Goal: Information Seeking & Learning: Learn about a topic

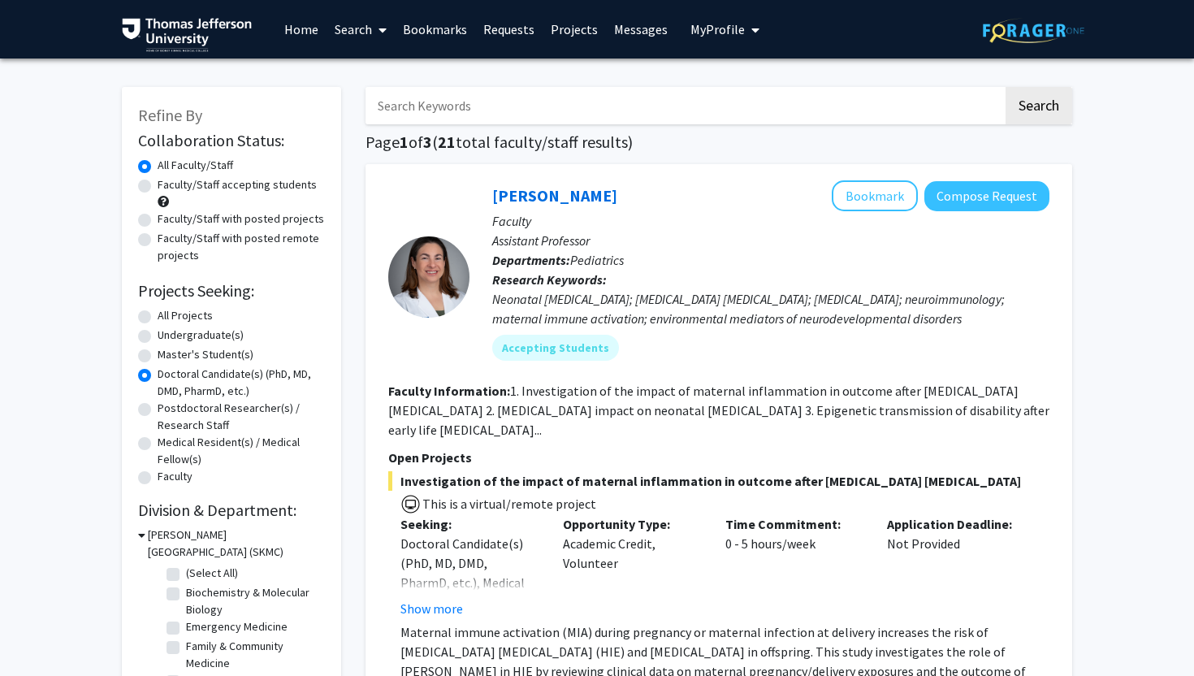
click at [446, 16] on link "Bookmarks" at bounding box center [435, 29] width 80 height 57
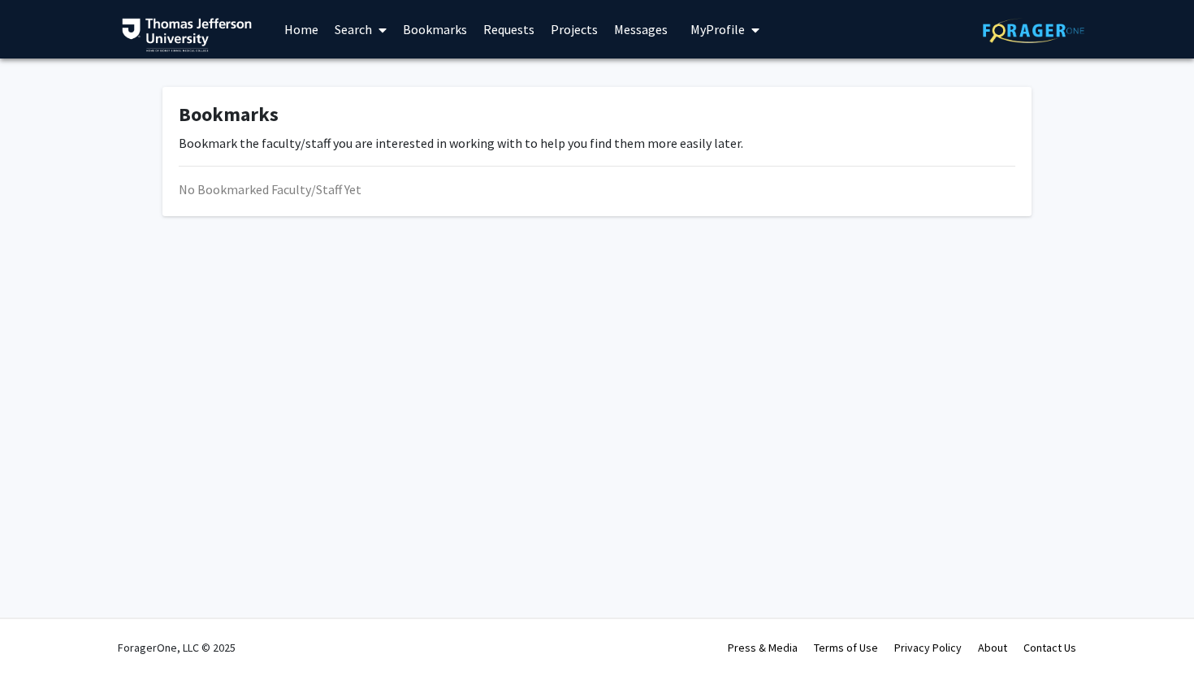
click at [444, 25] on link "Bookmarks" at bounding box center [435, 29] width 80 height 57
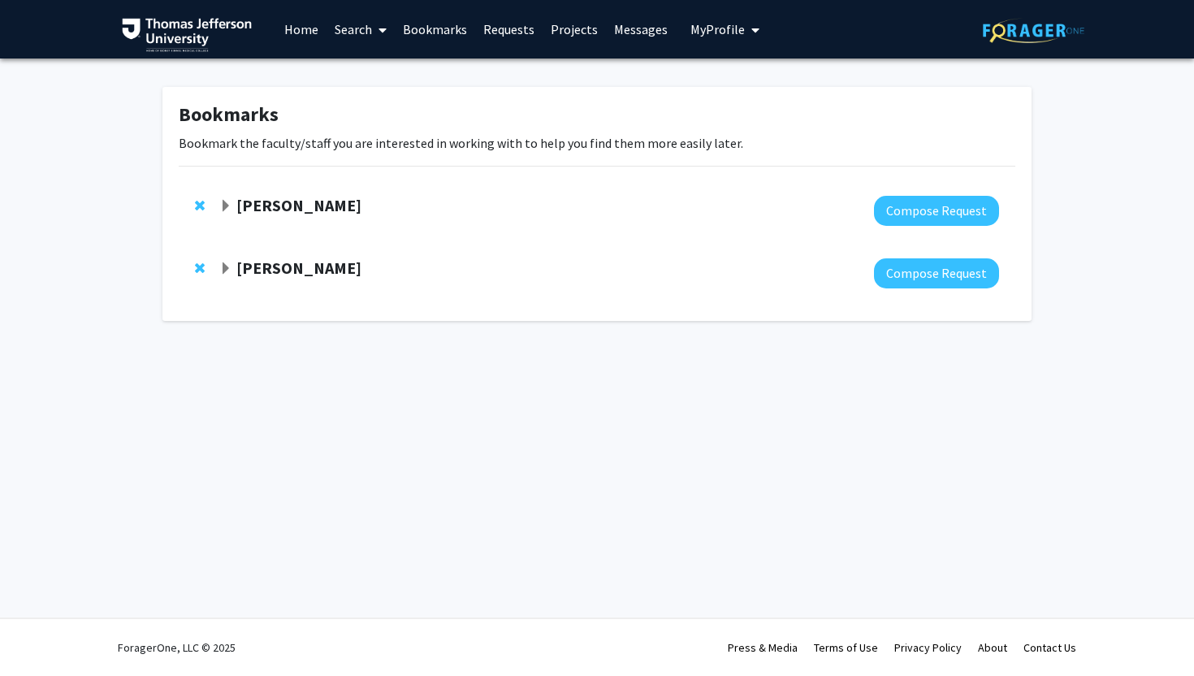
click at [229, 209] on span "Expand Xiao Chi Zhang Bookmark" at bounding box center [225, 206] width 13 height 13
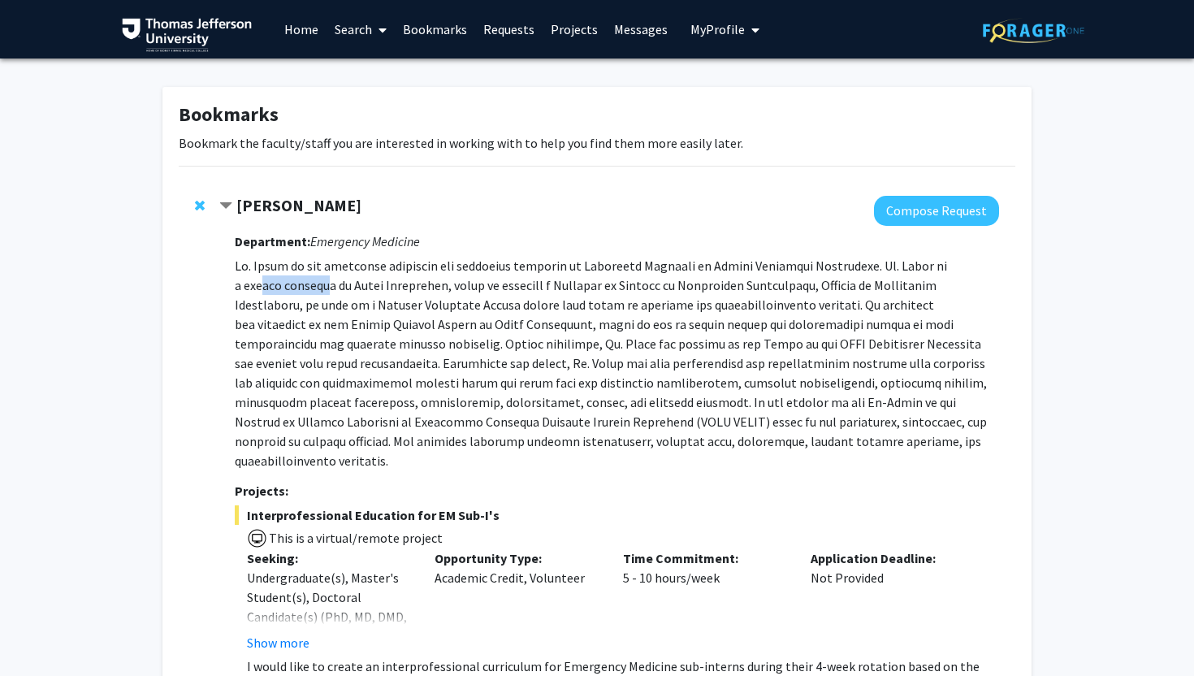
drag, startPoint x: 256, startPoint y: 290, endPoint x: 488, endPoint y: 291, distance: 232.3
click at [486, 290] on p at bounding box center [617, 363] width 764 height 214
click at [488, 291] on p at bounding box center [617, 363] width 764 height 214
drag, startPoint x: 488, startPoint y: 291, endPoint x: 664, endPoint y: 291, distance: 175.5
click at [662, 291] on p at bounding box center [617, 363] width 764 height 214
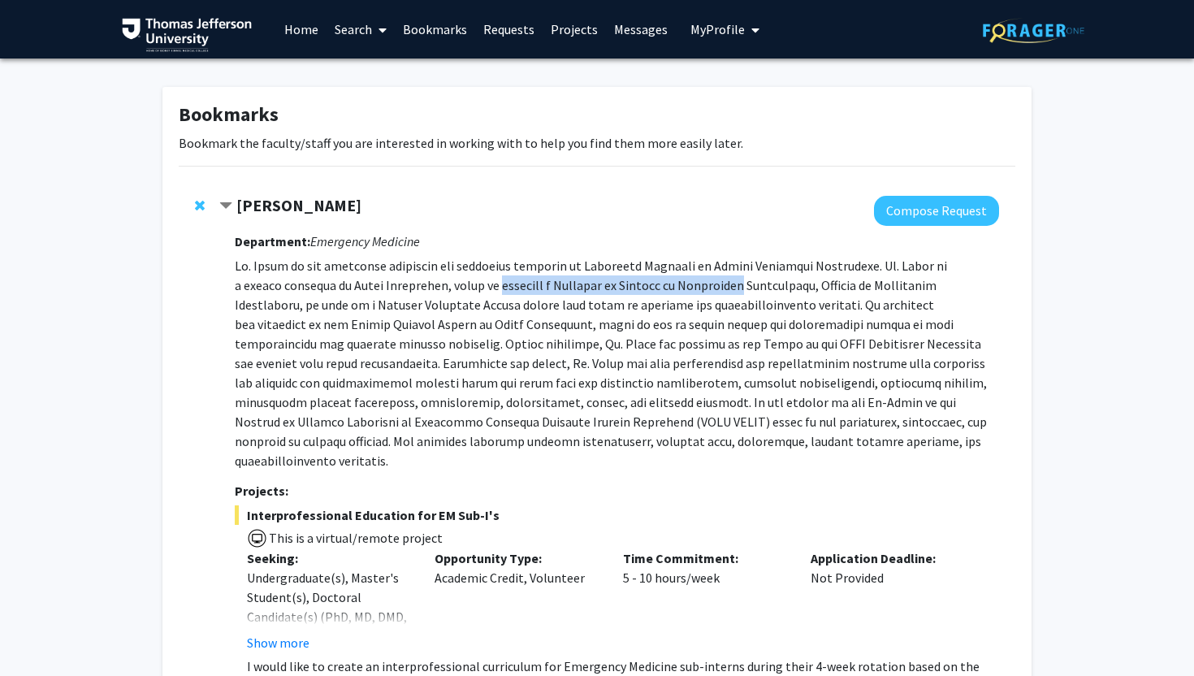
click at [664, 291] on p at bounding box center [617, 363] width 764 height 214
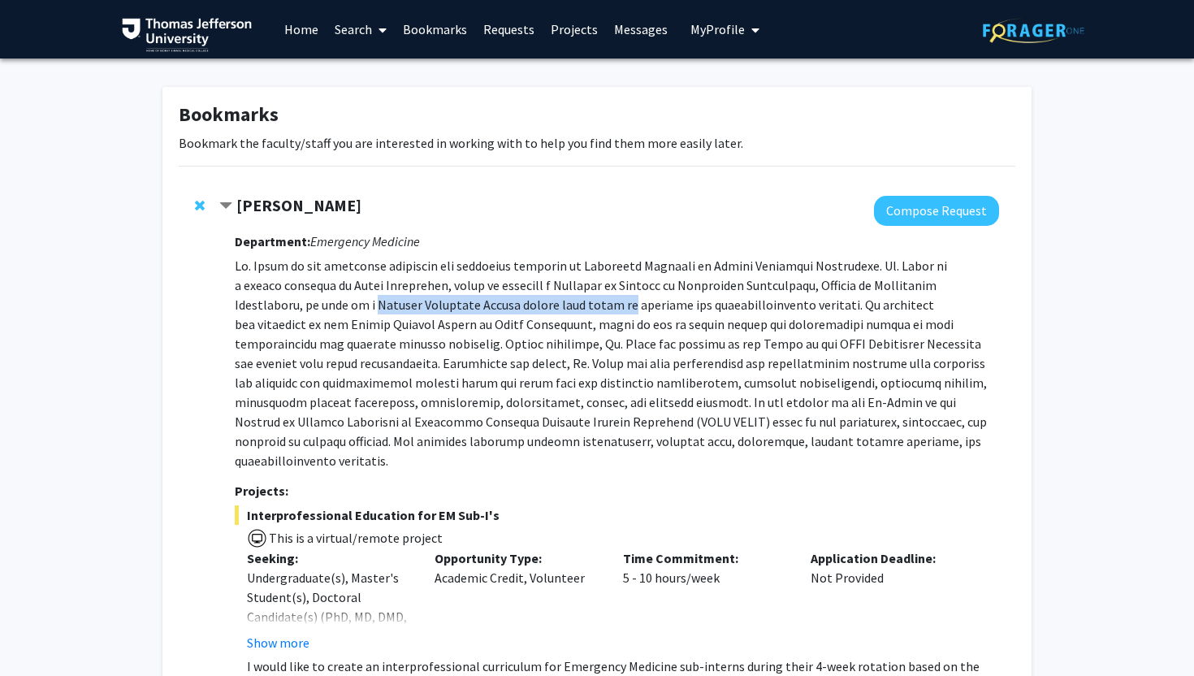
drag, startPoint x: 298, startPoint y: 309, endPoint x: 546, endPoint y: 313, distance: 247.8
click at [546, 313] on p at bounding box center [617, 363] width 764 height 214
drag, startPoint x: 419, startPoint y: 302, endPoint x: 675, endPoint y: 302, distance: 255.9
click at [675, 302] on p at bounding box center [617, 363] width 764 height 214
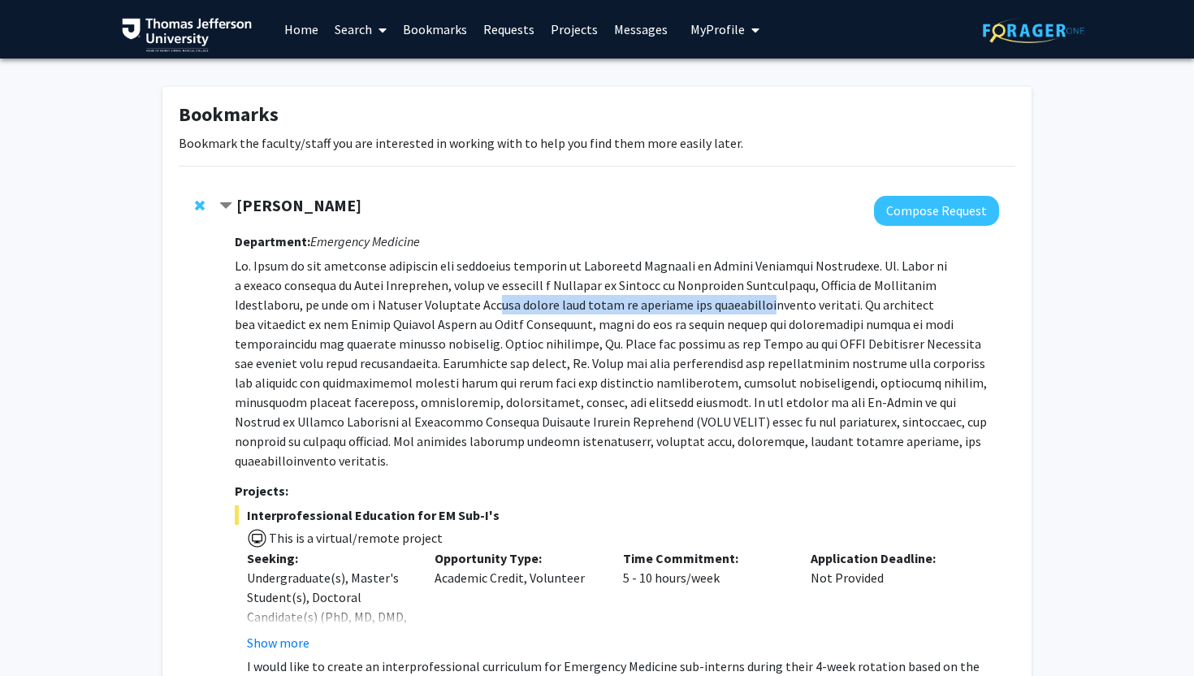
click at [675, 302] on p at bounding box center [617, 363] width 764 height 214
drag, startPoint x: 556, startPoint y: 302, endPoint x: 707, endPoint y: 302, distance: 150.3
click at [707, 302] on p at bounding box center [617, 363] width 764 height 214
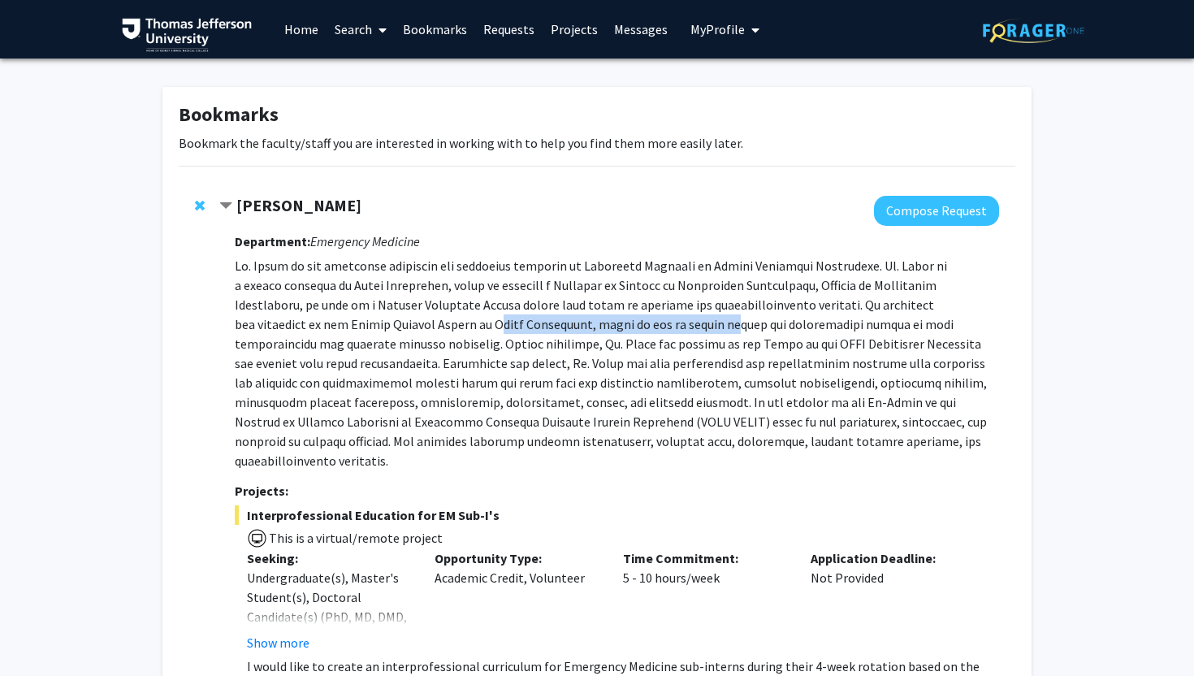
drag, startPoint x: 336, startPoint y: 323, endPoint x: 574, endPoint y: 323, distance: 238.0
click at [571, 323] on p at bounding box center [617, 363] width 764 height 214
click at [574, 323] on p at bounding box center [617, 363] width 764 height 214
drag, startPoint x: 292, startPoint y: 323, endPoint x: 458, endPoint y: 323, distance: 166.5
click at [458, 323] on p at bounding box center [617, 363] width 764 height 214
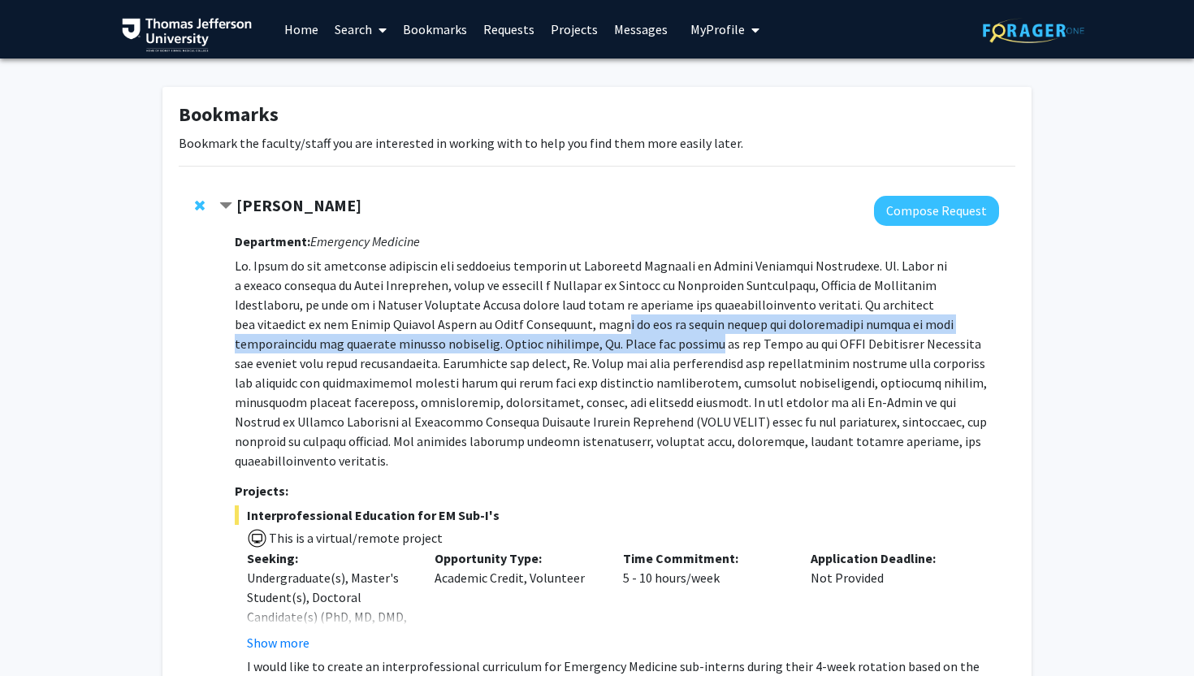
drag, startPoint x: 458, startPoint y: 323, endPoint x: 508, endPoint y: 342, distance: 53.7
click at [508, 342] on p at bounding box center [617, 363] width 764 height 214
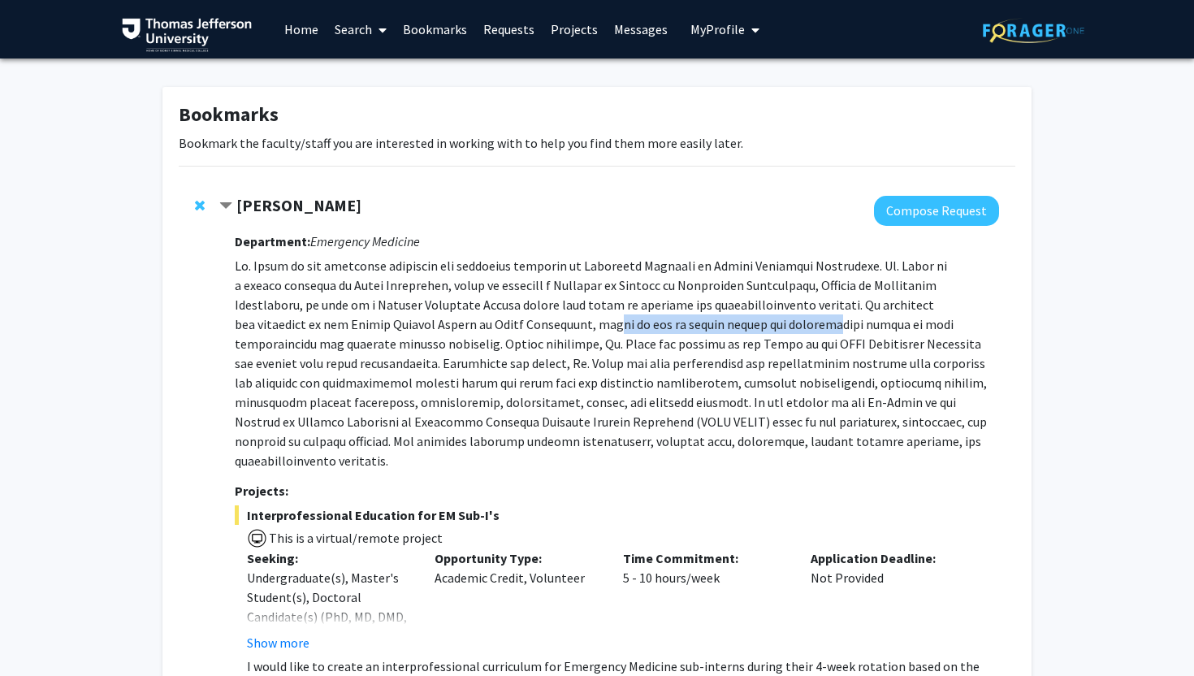
drag, startPoint x: 452, startPoint y: 324, endPoint x: 690, endPoint y: 324, distance: 238.0
click at [688, 324] on p at bounding box center [617, 363] width 764 height 214
click at [690, 324] on p at bounding box center [617, 363] width 764 height 214
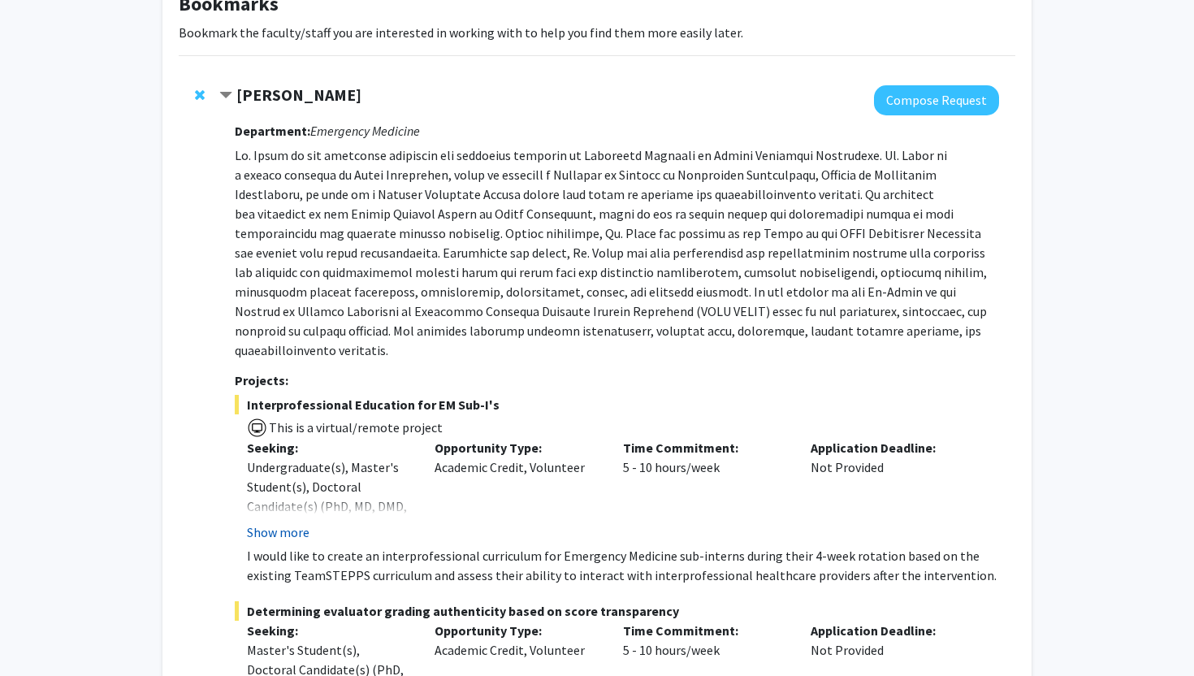
scroll to position [144, 0]
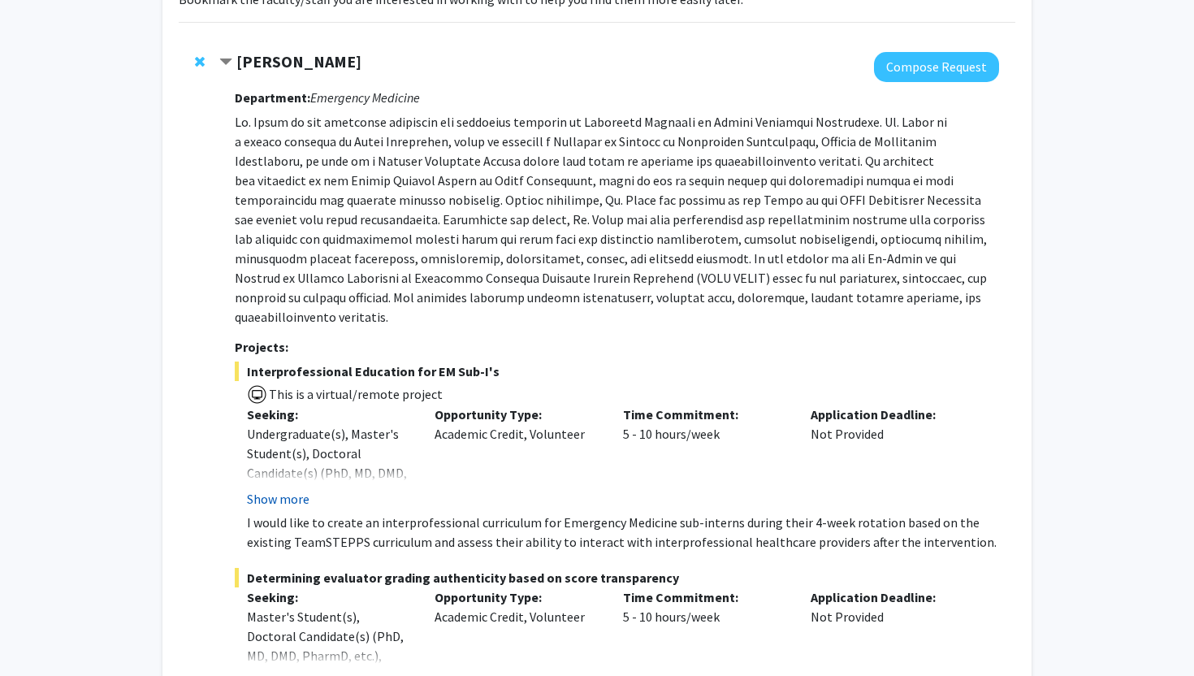
click at [271, 489] on button "Show more" at bounding box center [278, 498] width 63 height 19
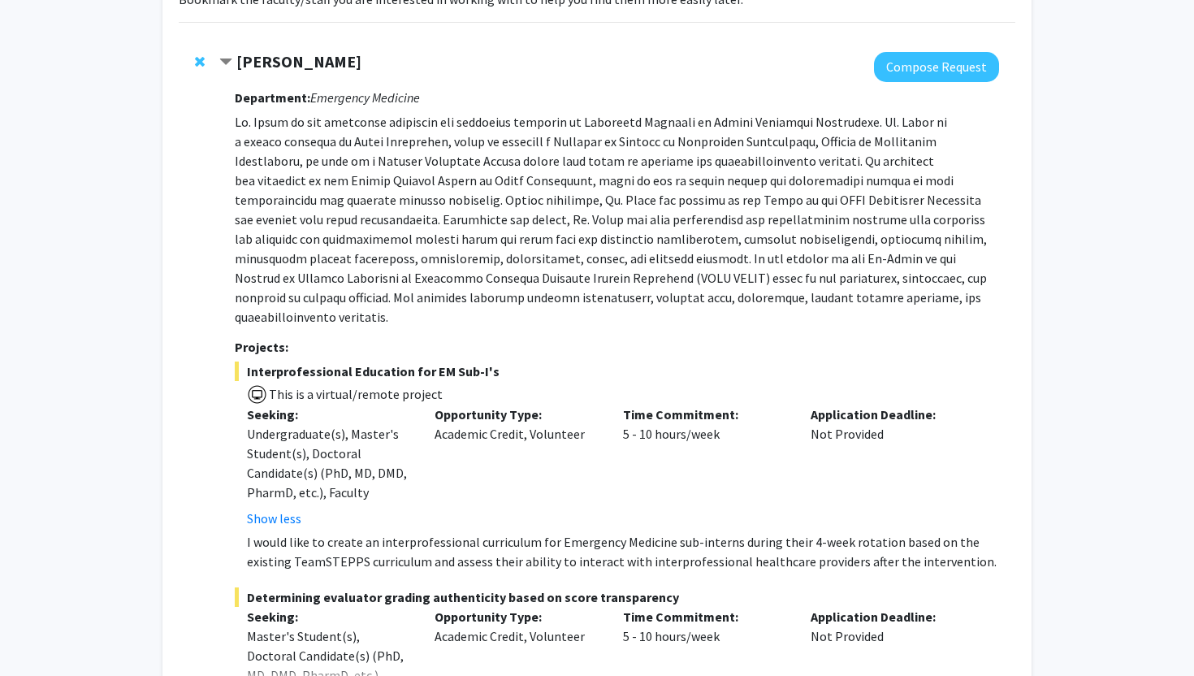
click at [309, 124] on p at bounding box center [617, 219] width 764 height 214
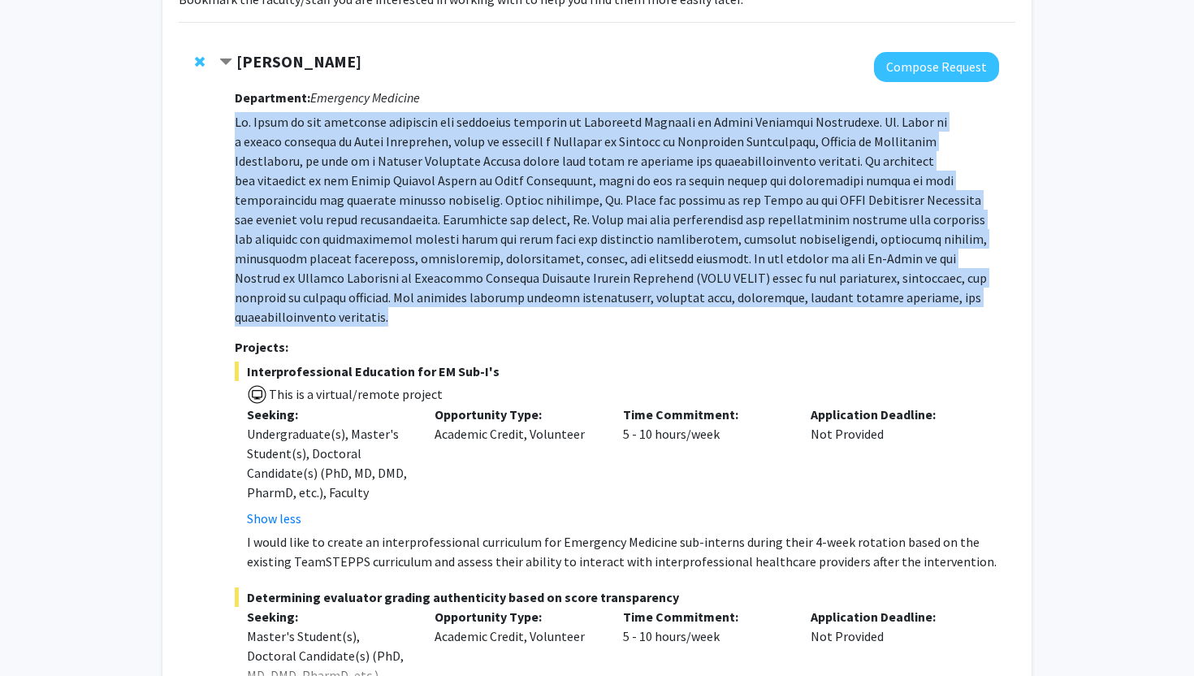
click at [309, 125] on p at bounding box center [617, 219] width 764 height 214
click at [435, 181] on p at bounding box center [617, 219] width 764 height 214
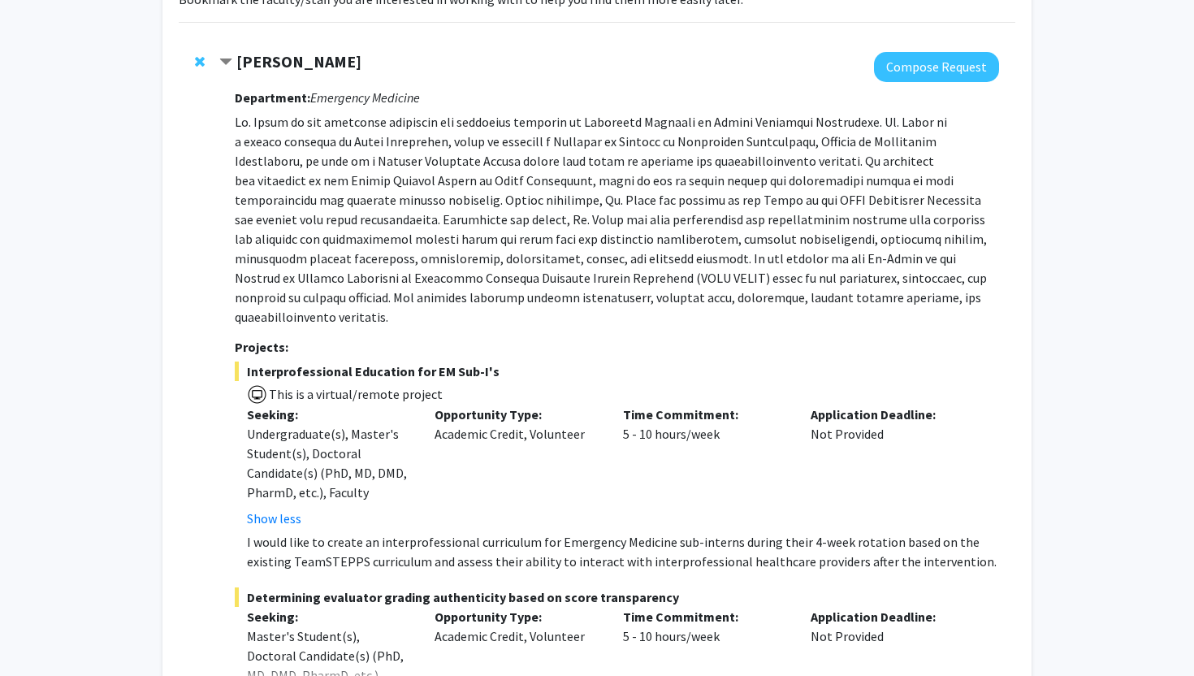
click at [435, 181] on p at bounding box center [617, 219] width 764 height 214
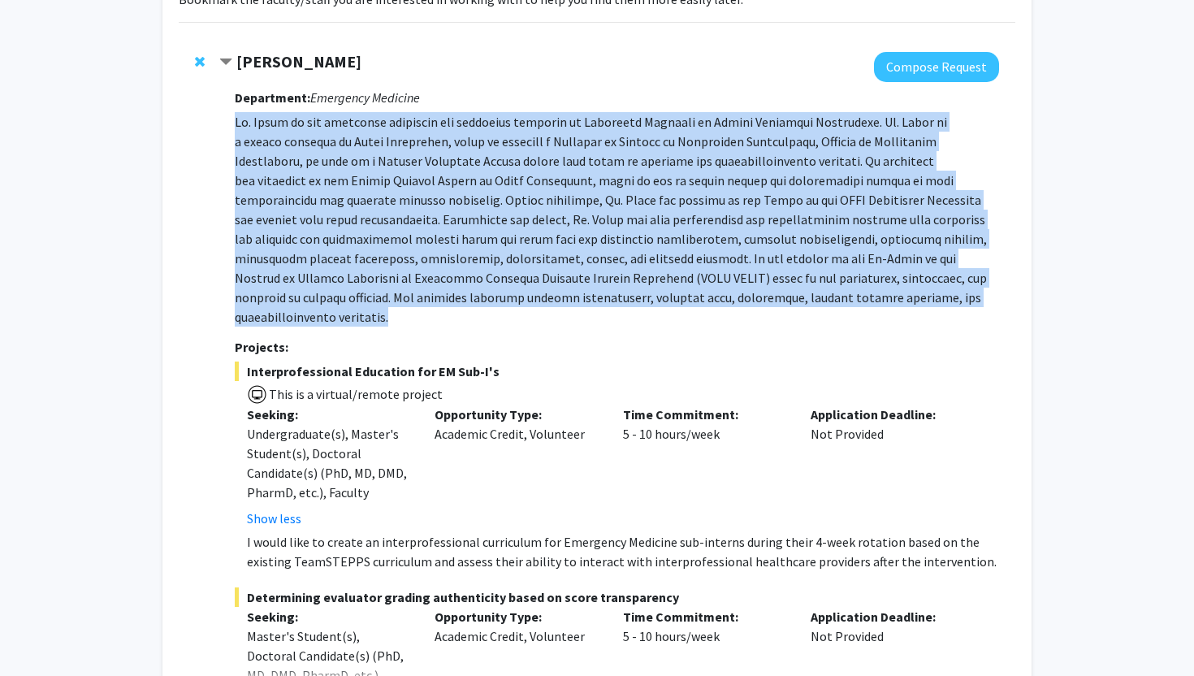
drag, startPoint x: 435, startPoint y: 181, endPoint x: 424, endPoint y: 181, distance: 10.6
click at [434, 181] on p at bounding box center [617, 219] width 764 height 214
click at [424, 181] on p at bounding box center [617, 219] width 764 height 214
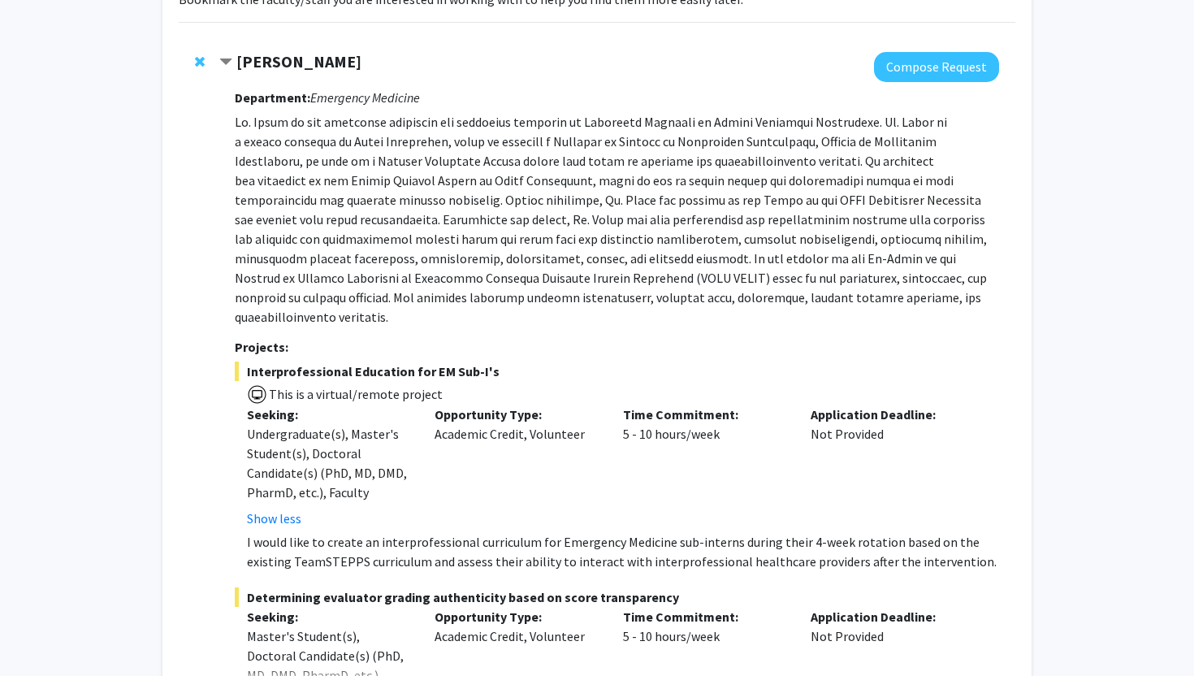
click at [424, 181] on p at bounding box center [617, 219] width 764 height 214
click at [432, 181] on p at bounding box center [617, 219] width 764 height 214
click at [431, 178] on p at bounding box center [617, 219] width 764 height 214
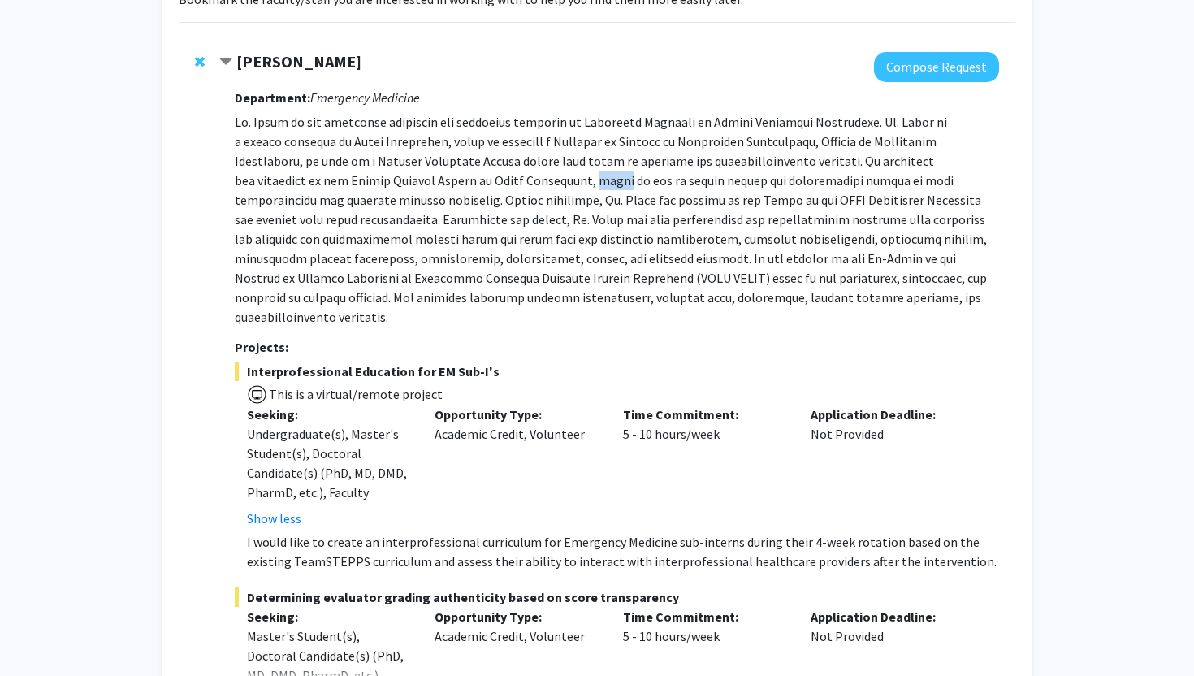
click at [431, 180] on p at bounding box center [617, 219] width 764 height 214
click at [427, 183] on p at bounding box center [617, 219] width 764 height 214
click at [442, 184] on p at bounding box center [617, 219] width 764 height 214
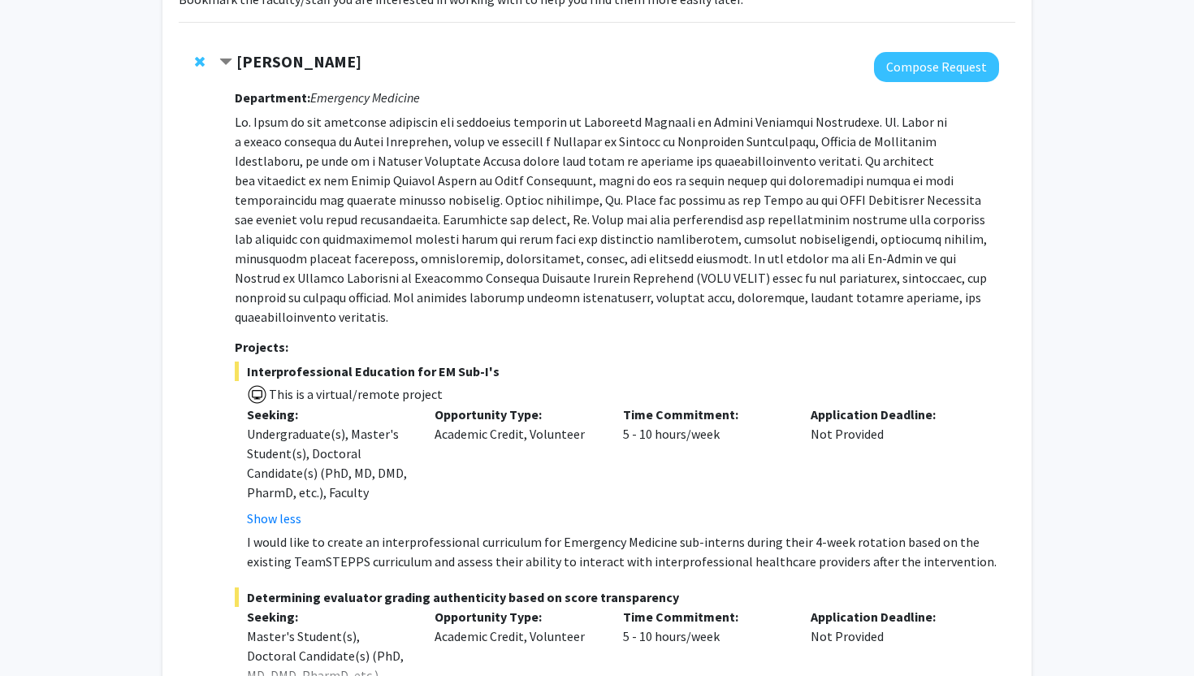
click at [292, 123] on p at bounding box center [617, 219] width 764 height 214
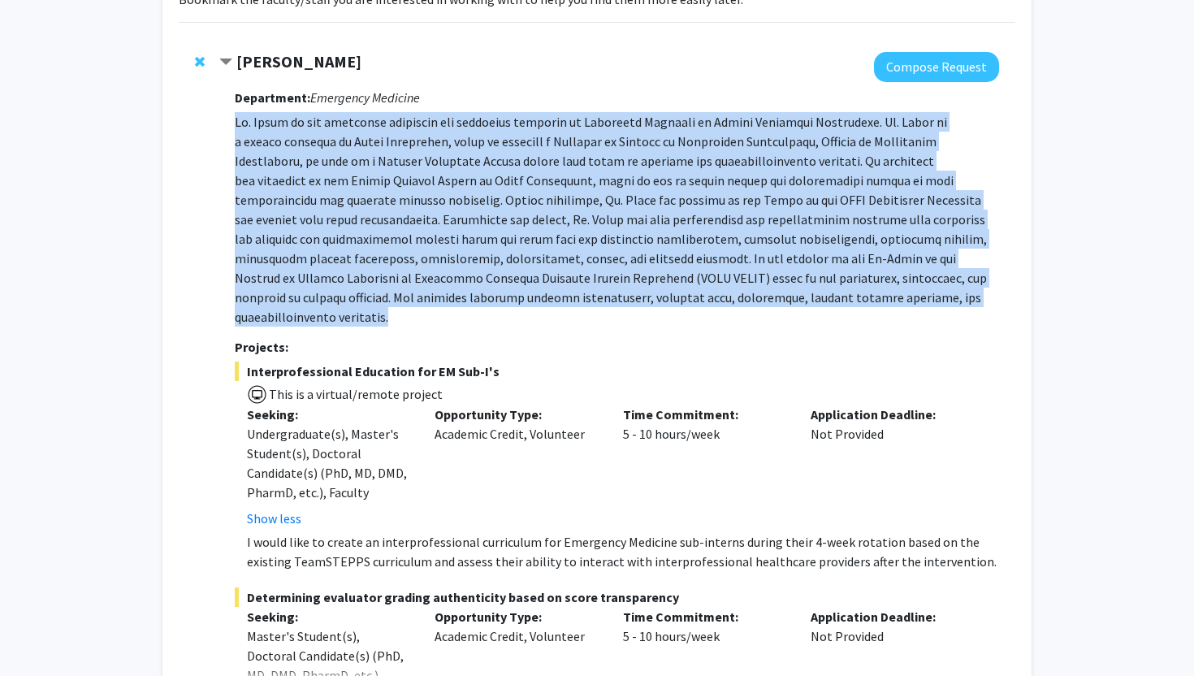
click at [292, 123] on p at bounding box center [617, 219] width 764 height 214
click at [292, 179] on p at bounding box center [617, 219] width 764 height 214
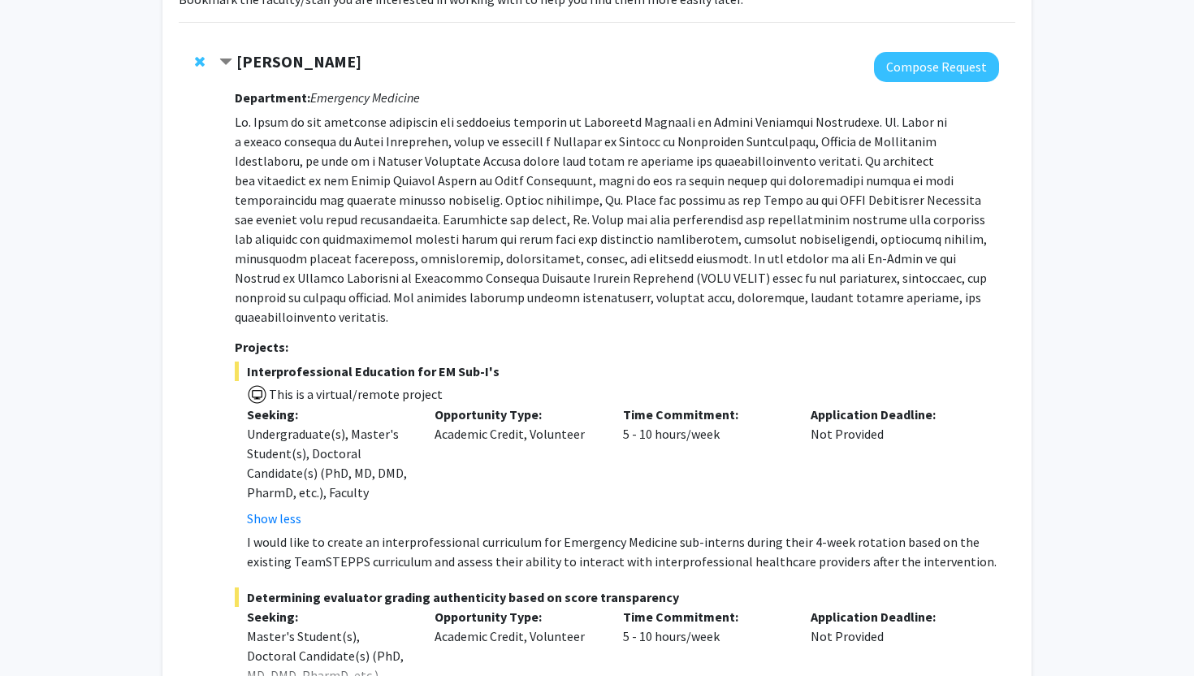
click at [292, 179] on p at bounding box center [617, 219] width 764 height 214
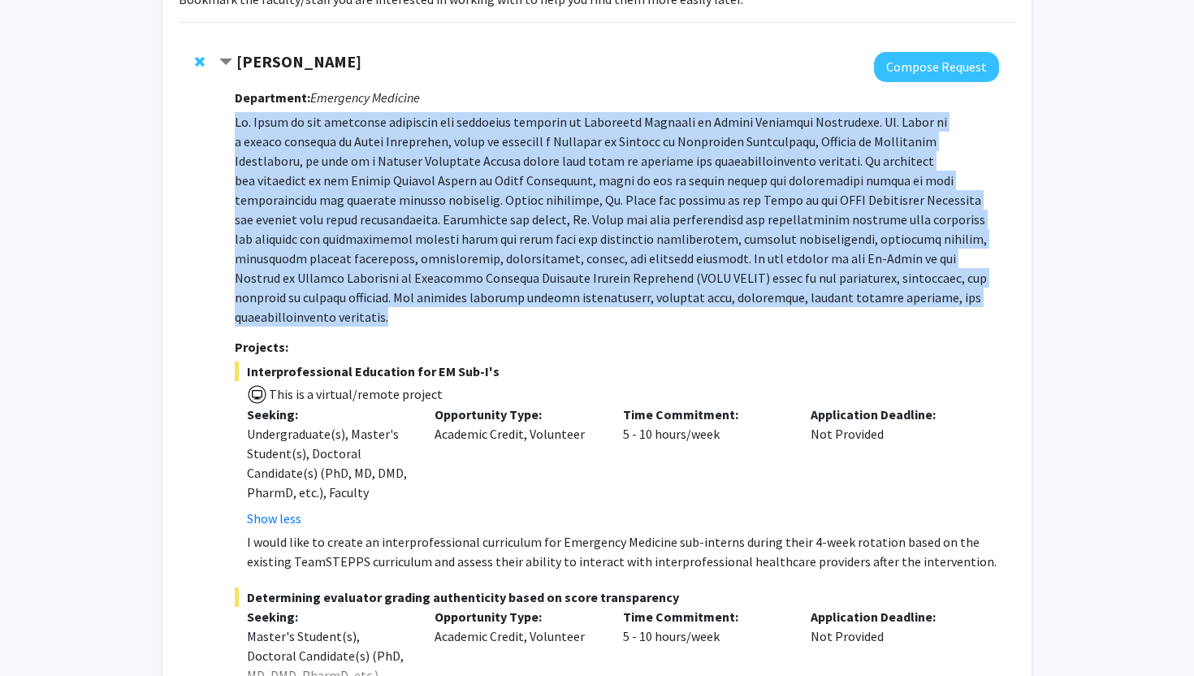
click at [364, 179] on p at bounding box center [617, 219] width 764 height 214
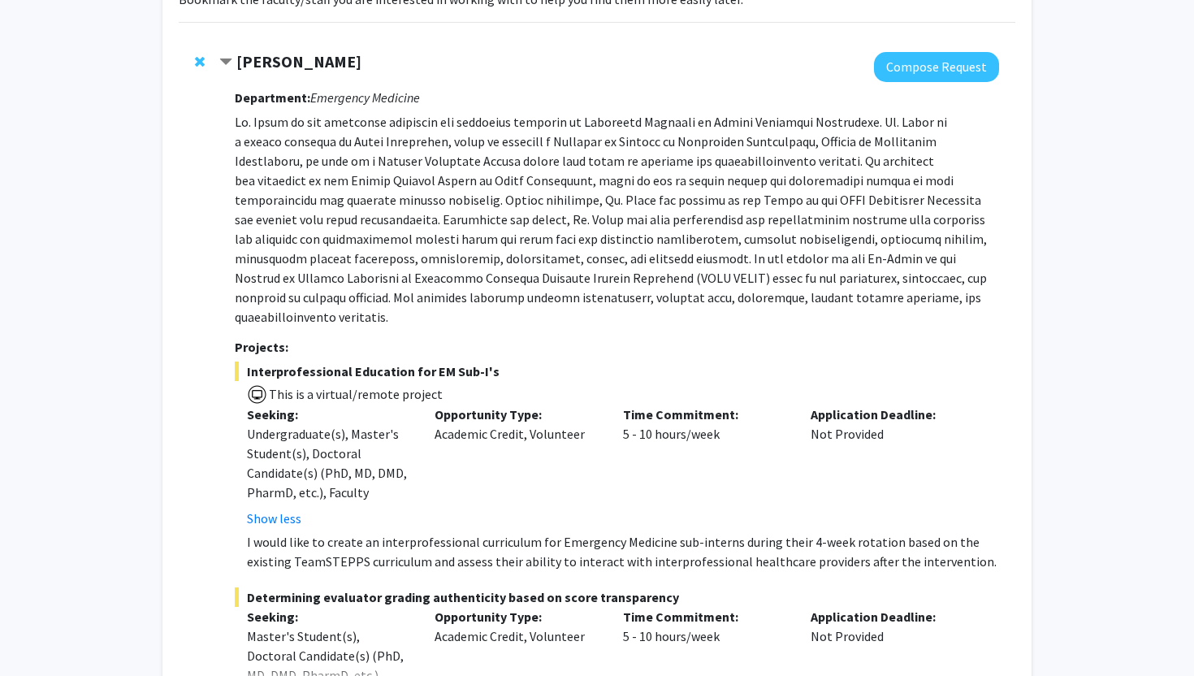
click at [295, 148] on p at bounding box center [617, 219] width 764 height 214
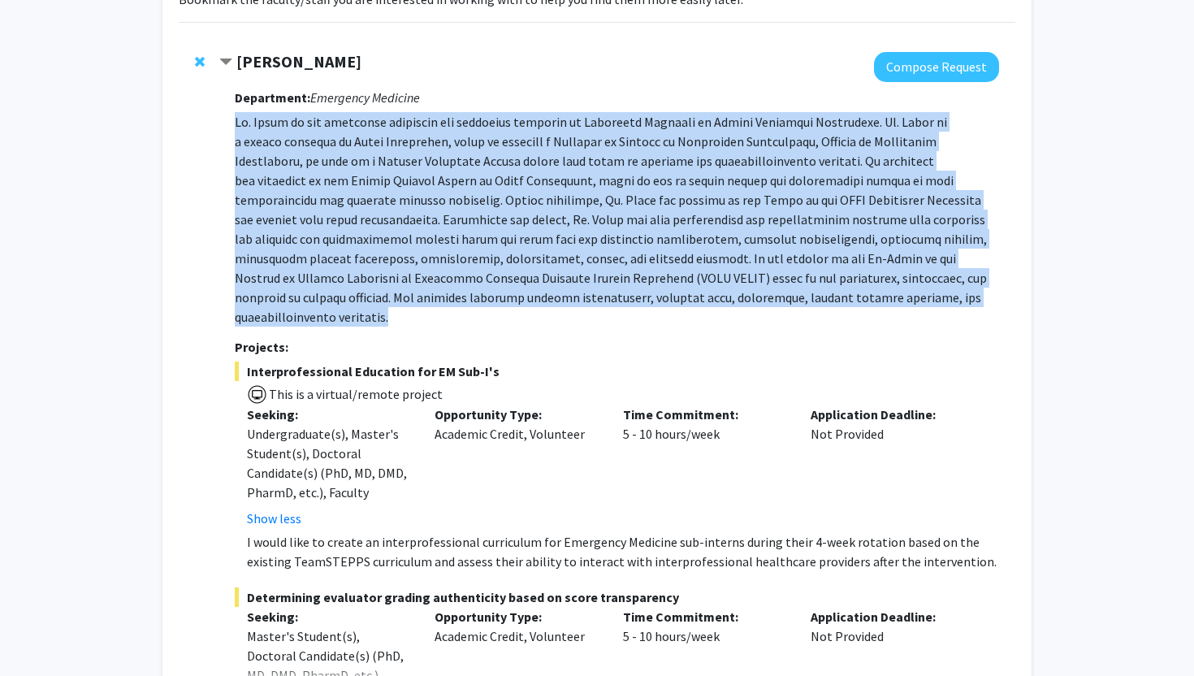
click at [295, 148] on p at bounding box center [617, 219] width 764 height 214
click at [352, 193] on p at bounding box center [617, 219] width 764 height 214
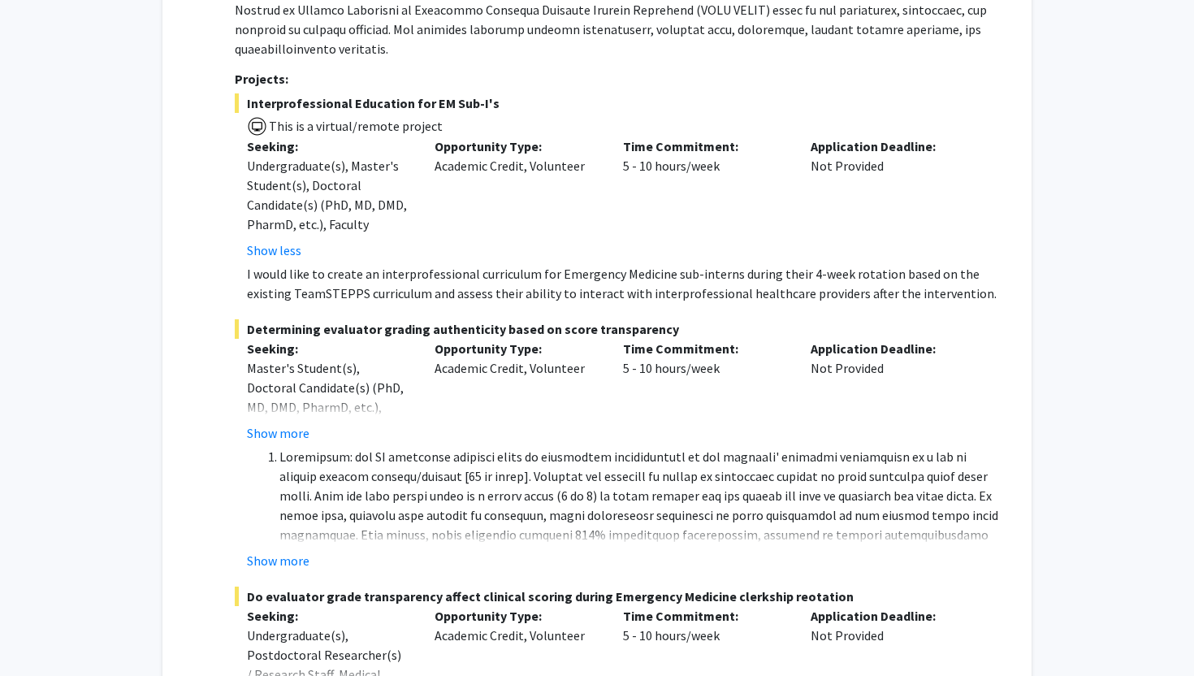
scroll to position [413, 0]
drag, startPoint x: 237, startPoint y: 312, endPoint x: 546, endPoint y: 315, distance: 308.7
click at [546, 318] on span "Determining evaluator grading authenticity based on score transparency" at bounding box center [617, 327] width 764 height 19
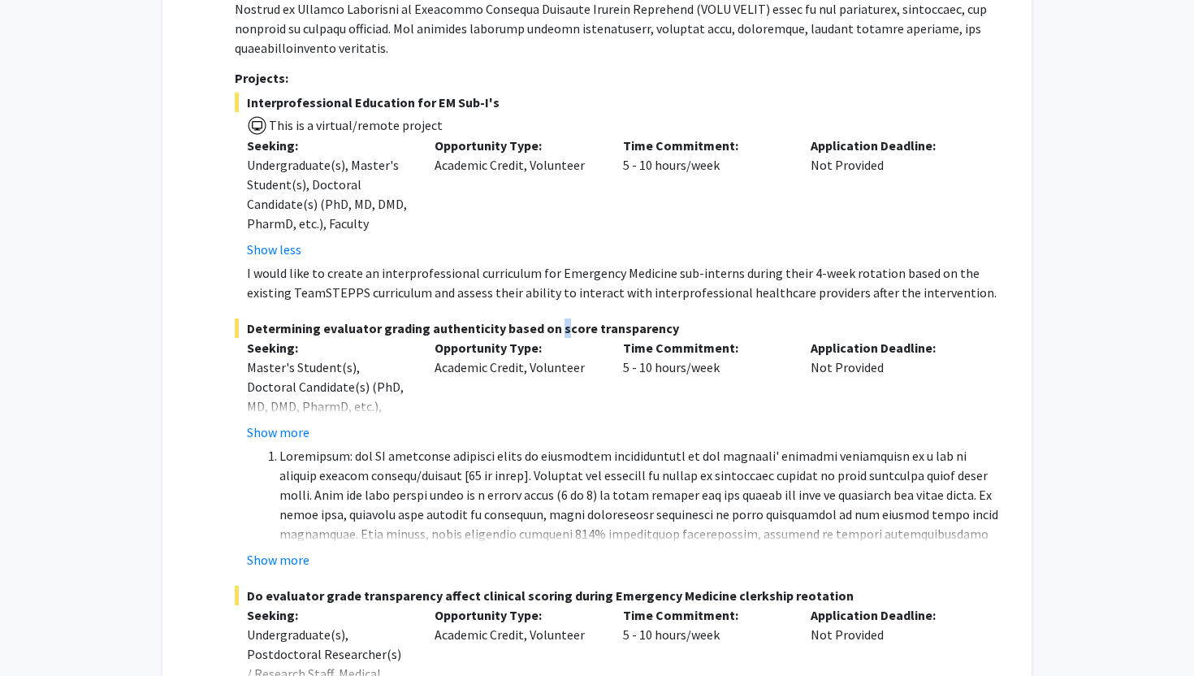
click at [546, 318] on span "Determining evaluator grading authenticity based on score transparency" at bounding box center [617, 327] width 764 height 19
click at [510, 318] on span "Determining evaluator grading authenticity based on score transparency" at bounding box center [617, 327] width 764 height 19
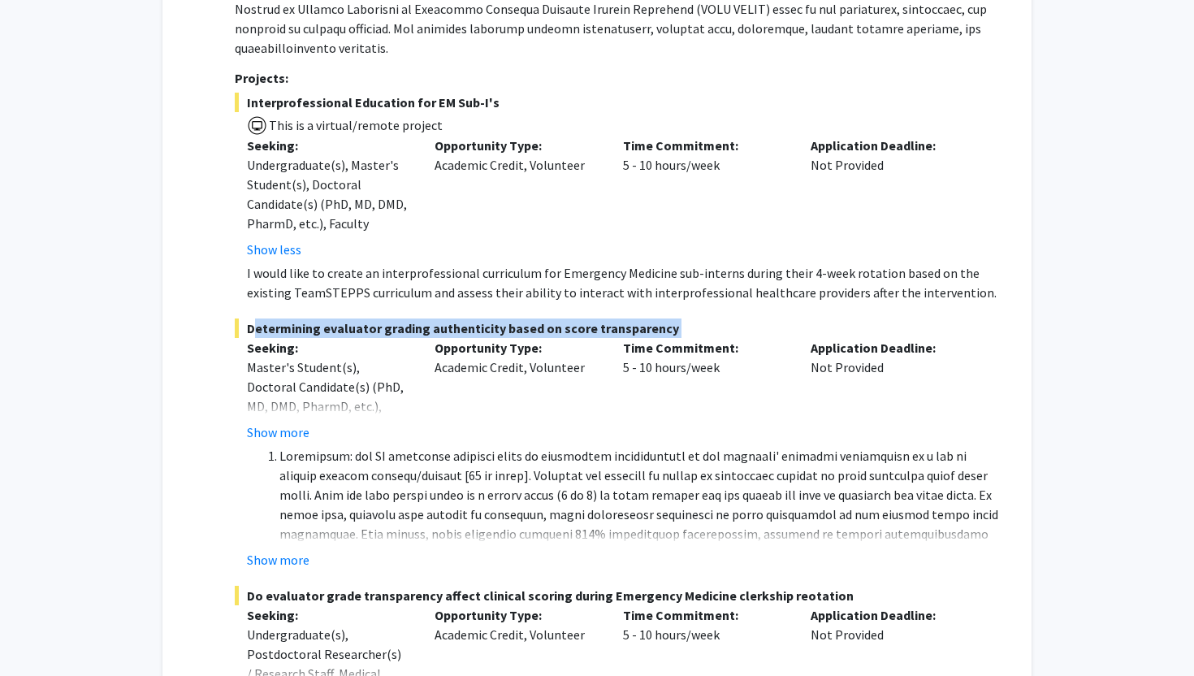
click at [510, 318] on span "Determining evaluator grading authenticity based on score transparency" at bounding box center [617, 327] width 764 height 19
click at [545, 318] on span "Determining evaluator grading authenticity based on score transparency" at bounding box center [617, 327] width 764 height 19
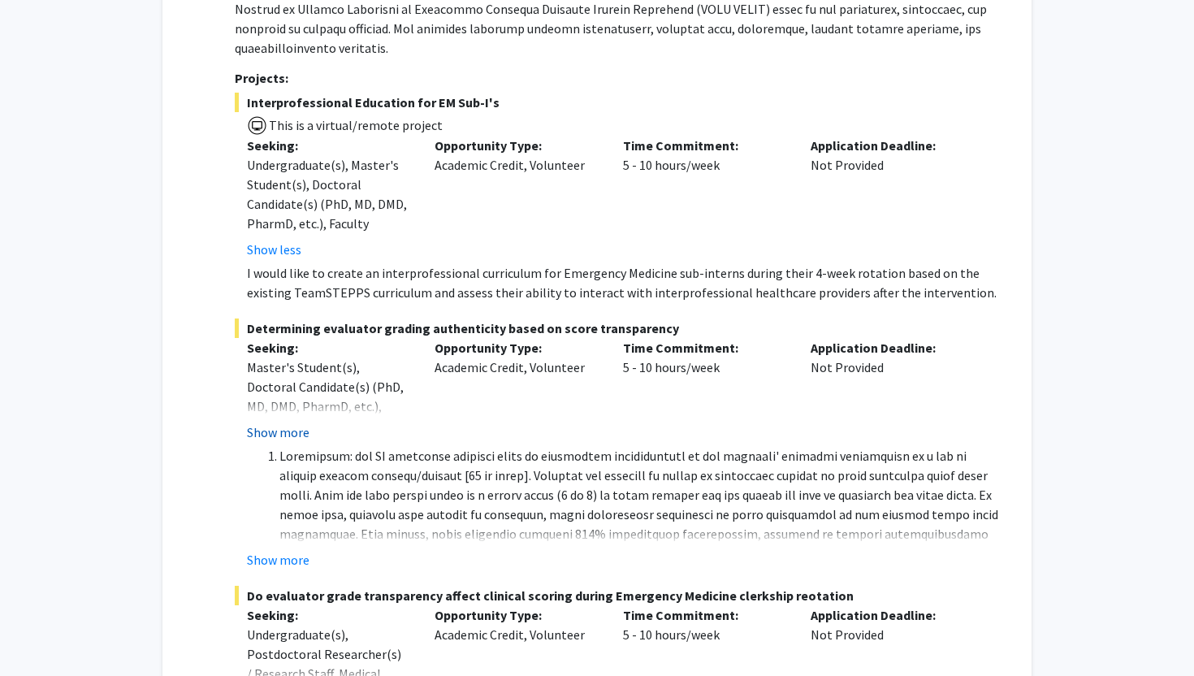
click at [279, 422] on button "Show more" at bounding box center [278, 431] width 63 height 19
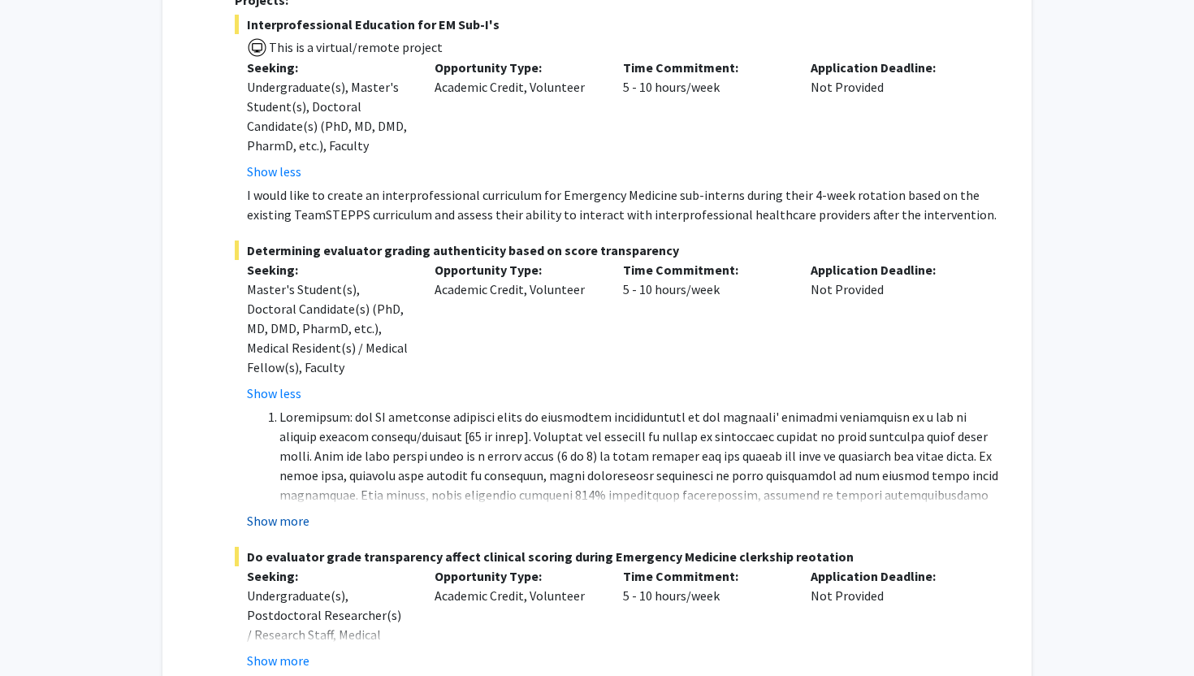
scroll to position [499, 0]
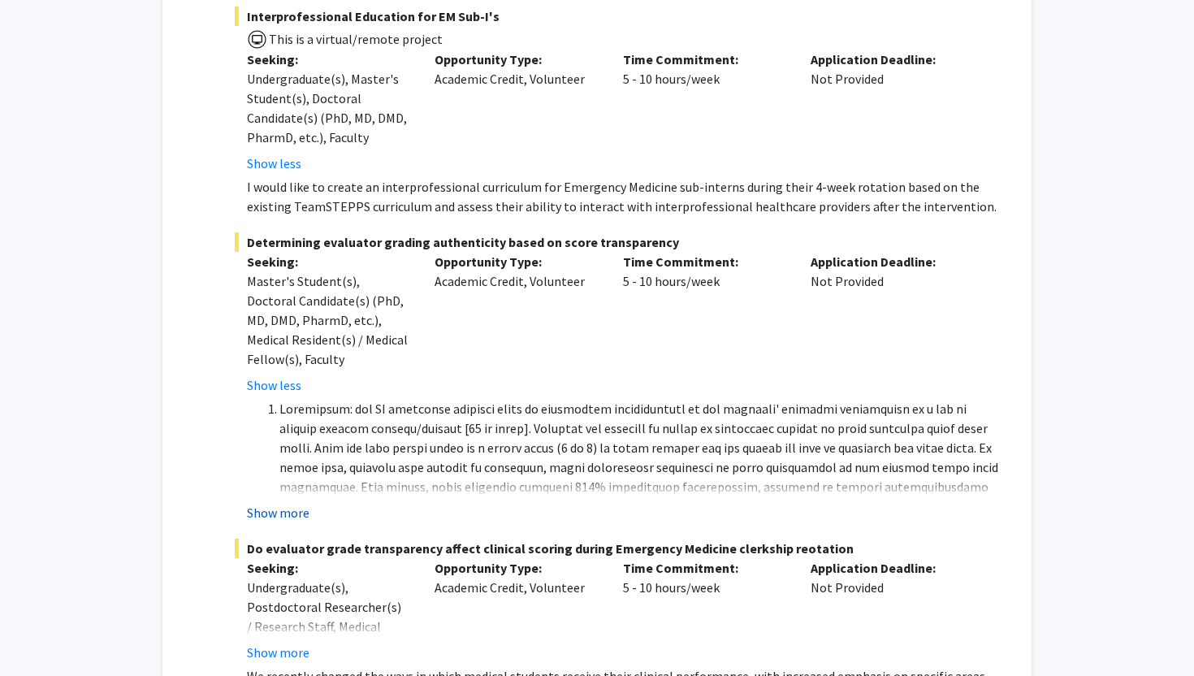
click at [275, 504] on fg-project-list "Interprofessional Education for EM Sub-I's This is a virtual/remote project See…" at bounding box center [617, 466] width 764 height 920
click at [275, 503] on button "Show more" at bounding box center [278, 512] width 63 height 19
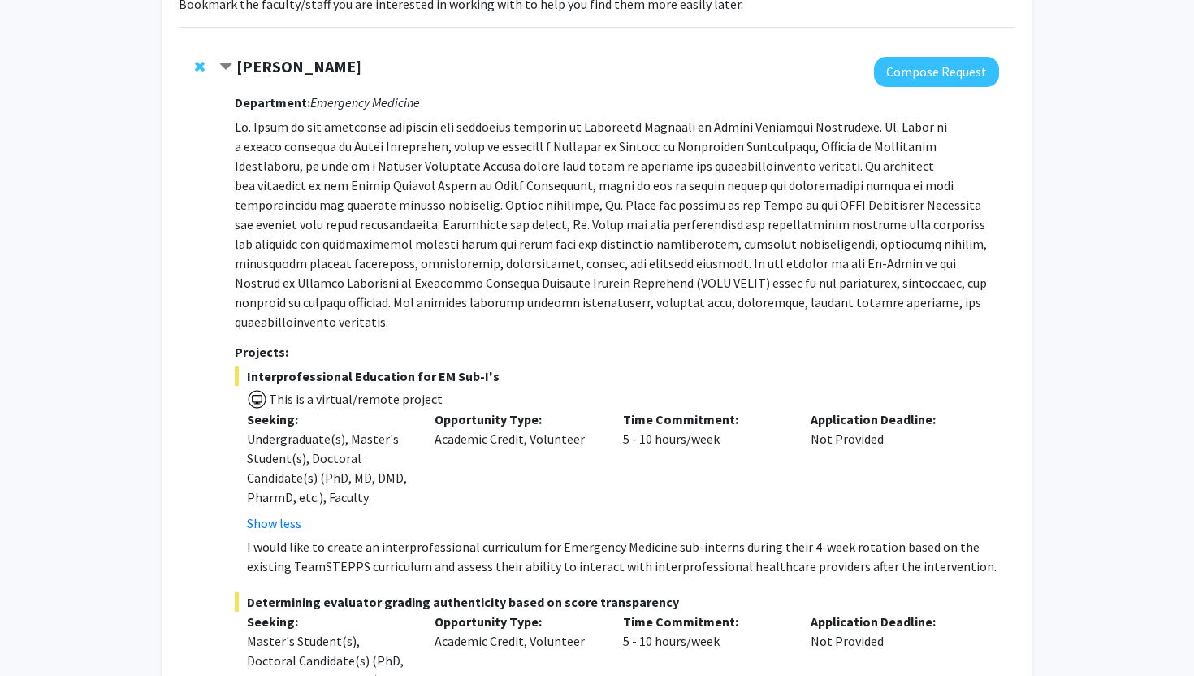
scroll to position [144, 0]
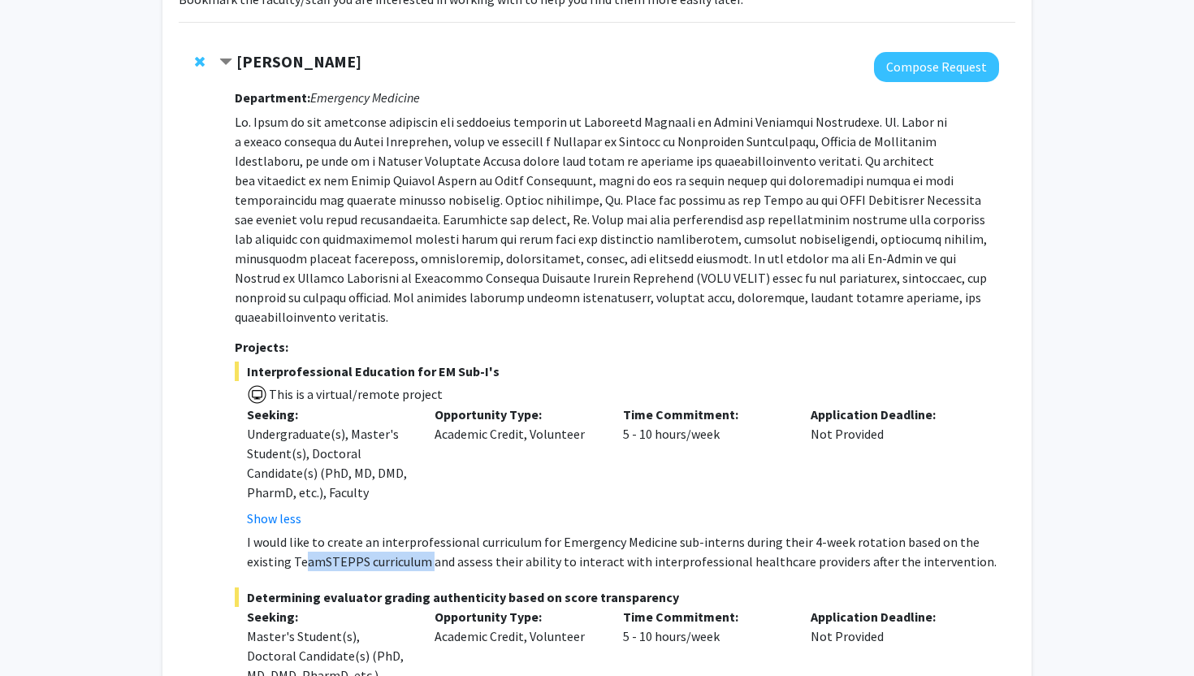
drag, startPoint x: 310, startPoint y: 547, endPoint x: 451, endPoint y: 559, distance: 141.1
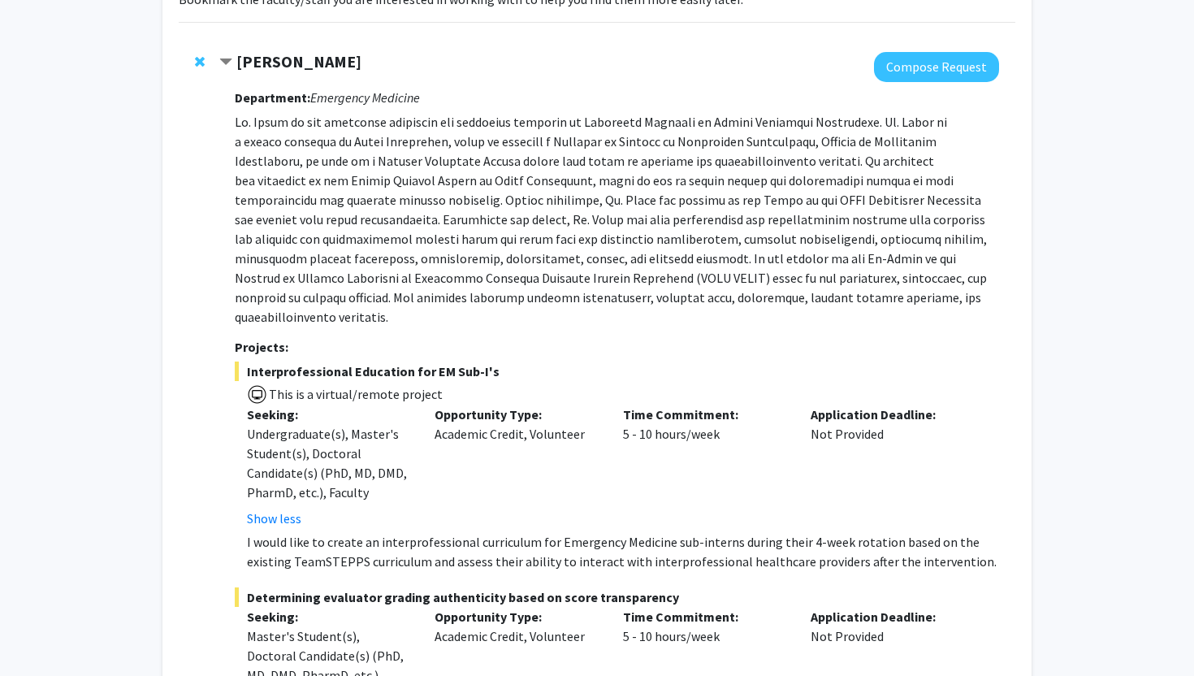
click at [450, 550] on p "I would like to create an interprofessional curriculum for Emergency Medicine s…" at bounding box center [623, 551] width 752 height 39
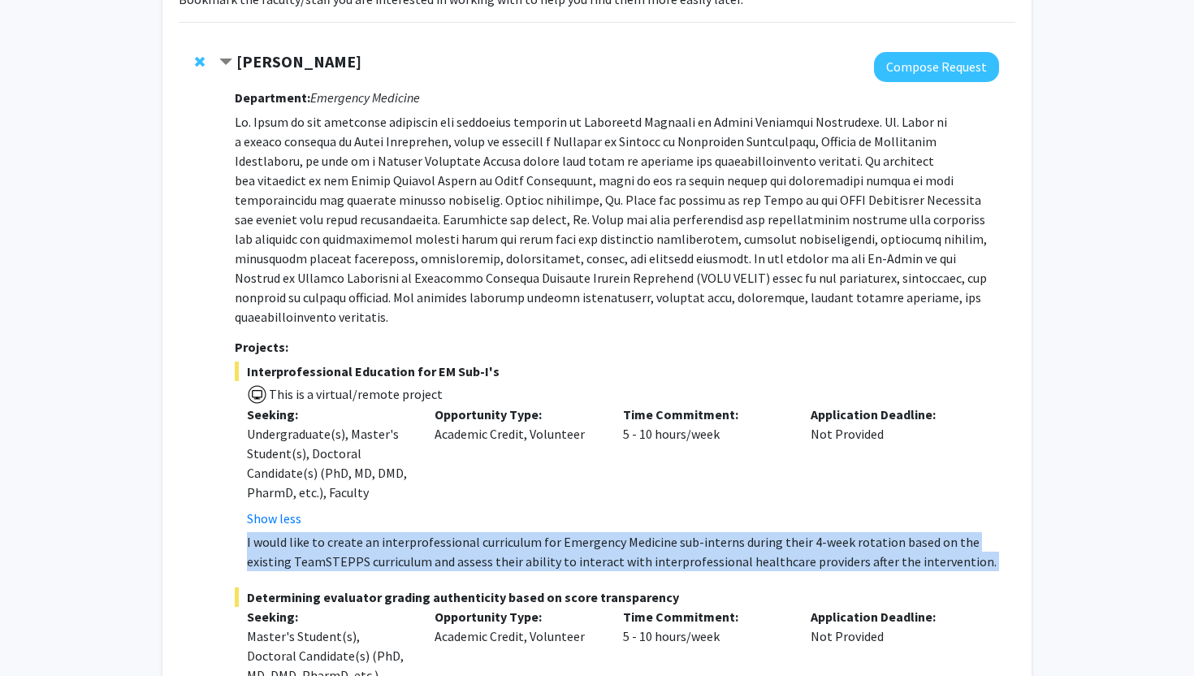
click at [450, 550] on p "I would like to create an interprofessional curriculum for Emergency Medicine s…" at bounding box center [623, 551] width 752 height 39
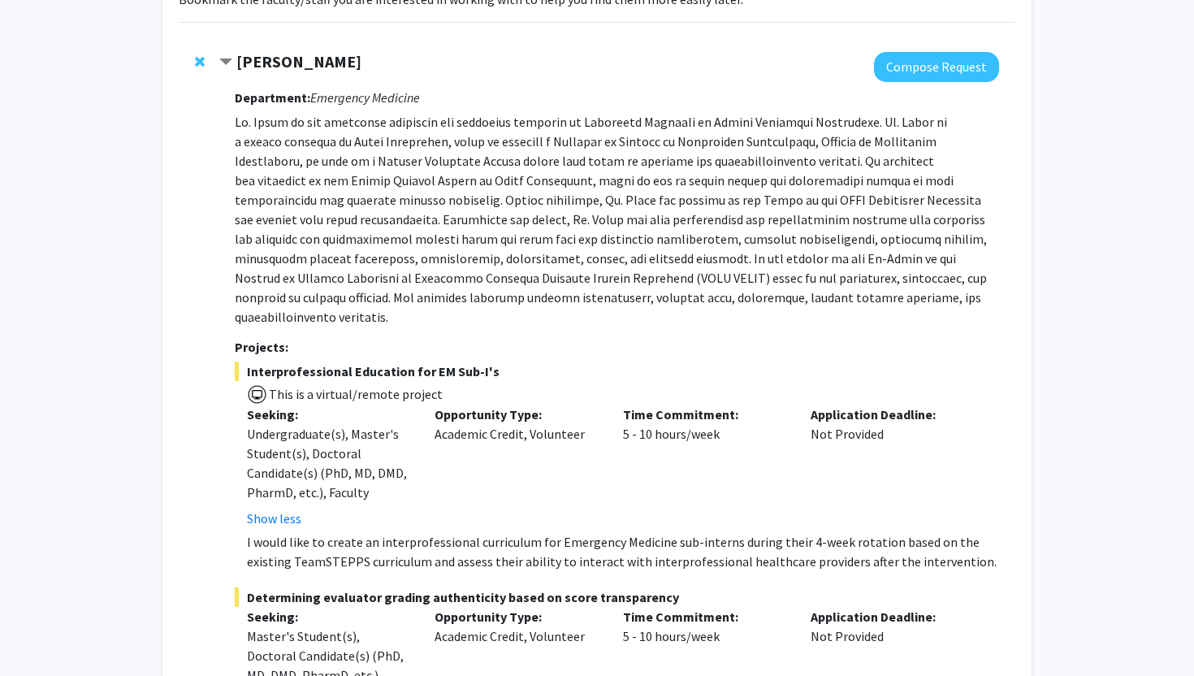
click at [470, 547] on p "I would like to create an interprofessional curriculum for Emergency Medicine s…" at bounding box center [623, 551] width 752 height 39
click at [467, 133] on p at bounding box center [617, 219] width 764 height 214
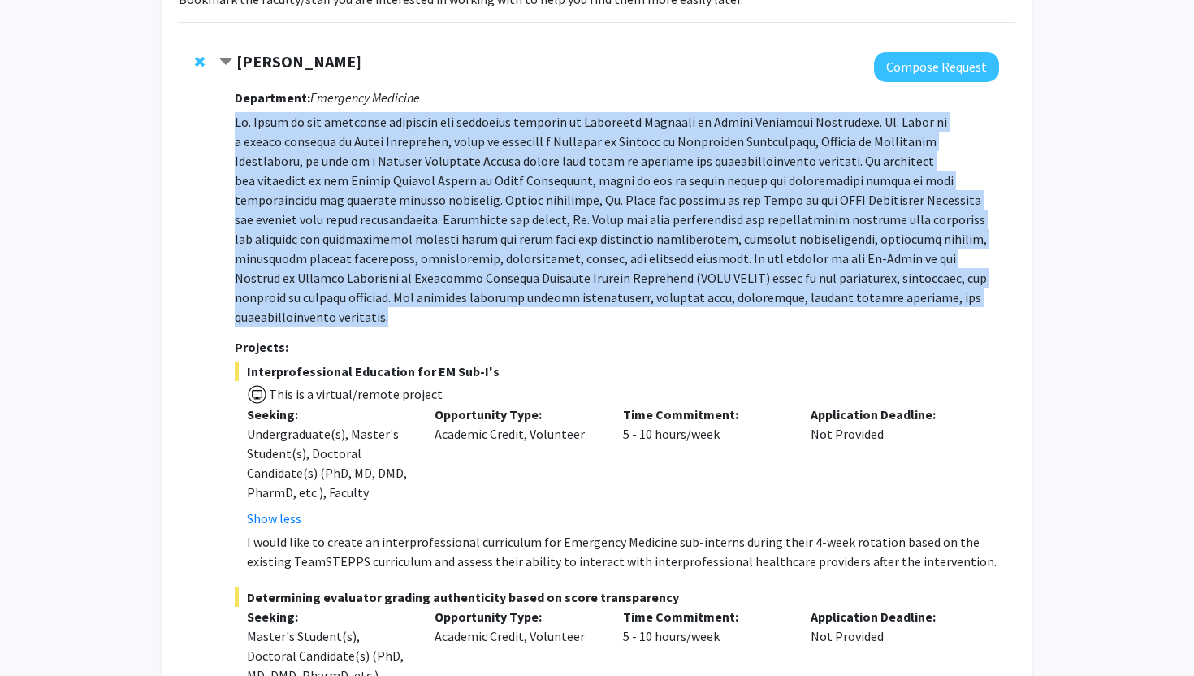
click at [467, 133] on p at bounding box center [617, 219] width 764 height 214
click at [445, 134] on p at bounding box center [617, 219] width 764 height 214
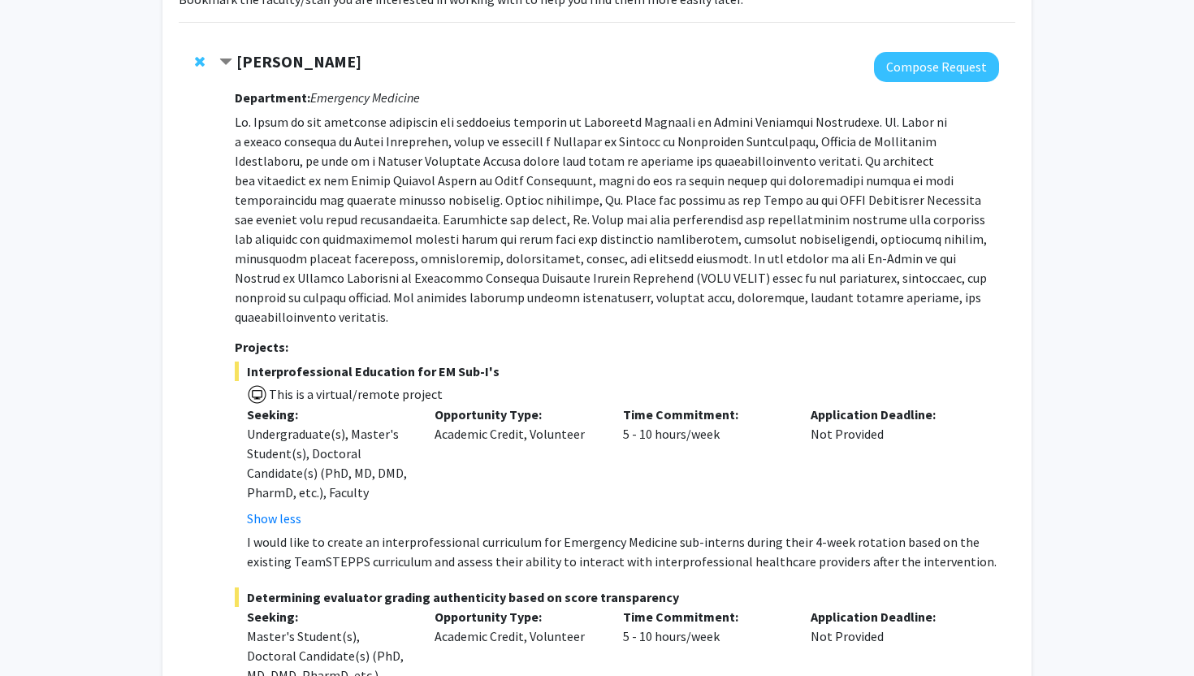
scroll to position [0, 0]
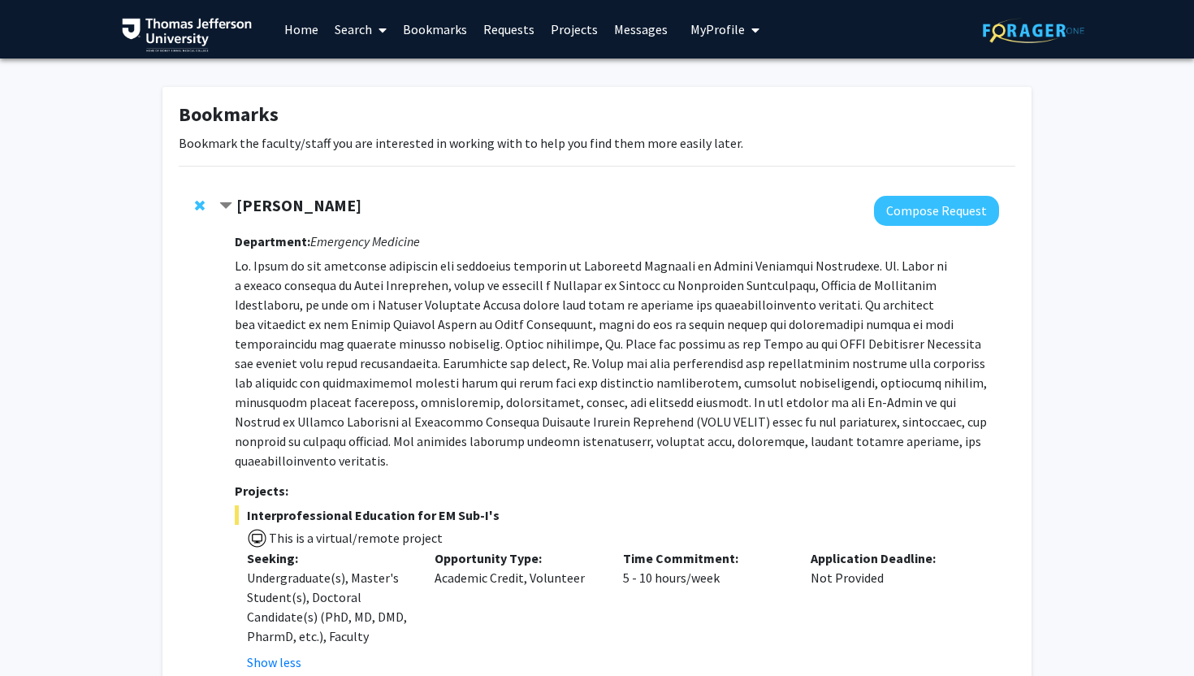
click at [305, 41] on link "Home" at bounding box center [301, 29] width 50 height 57
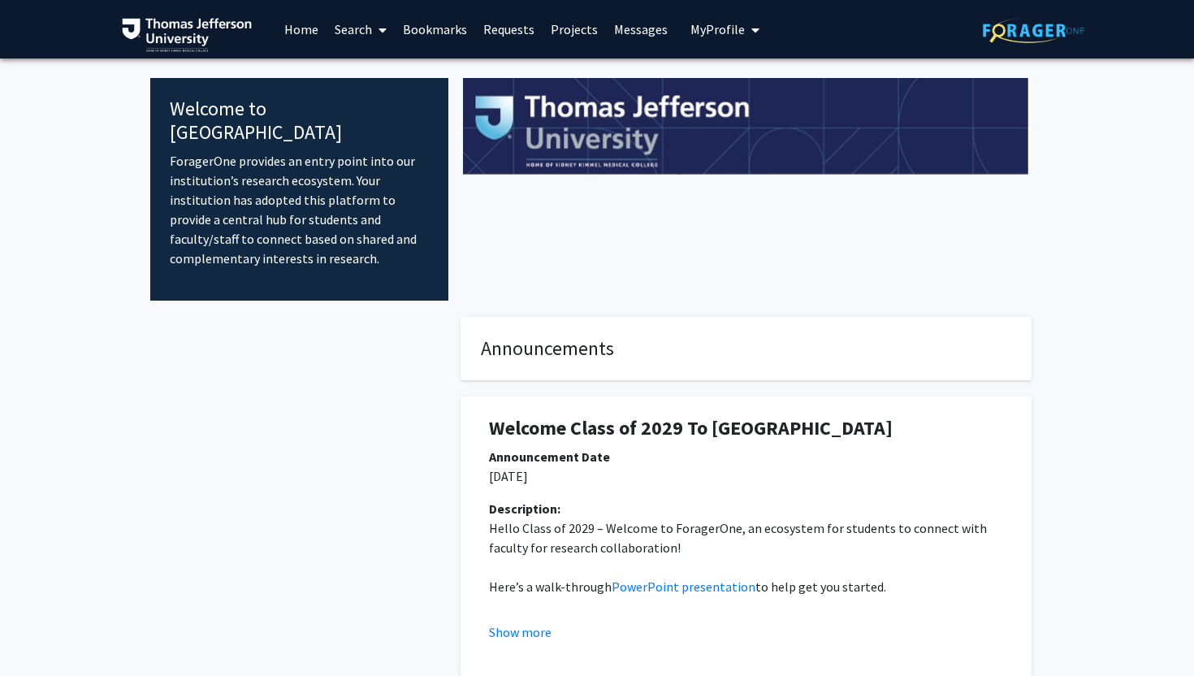
click at [372, 29] on link "Search" at bounding box center [361, 29] width 68 height 57
click at [371, 77] on span "Faculty/Staff" at bounding box center [386, 74] width 119 height 32
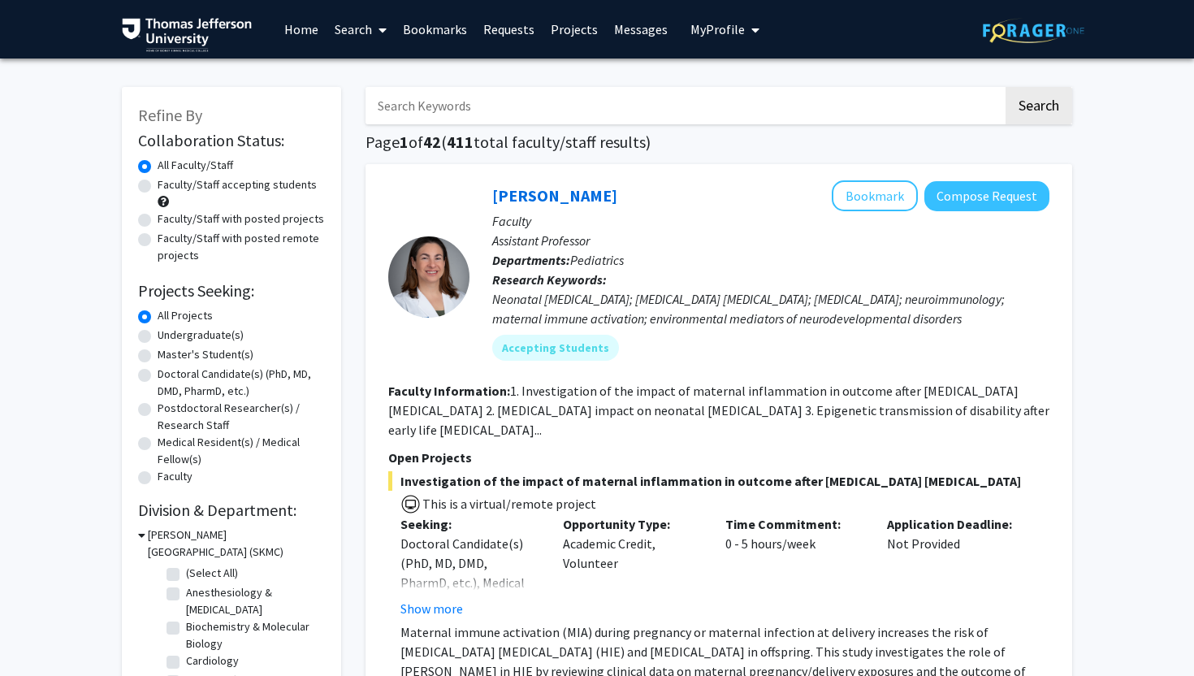
click at [158, 374] on label "Doctoral Candidate(s) (PhD, MD, DMD, PharmD, etc.)" at bounding box center [241, 383] width 167 height 34
click at [158, 374] on input "Doctoral Candidate(s) (PhD, MD, DMD, PharmD, etc.)" at bounding box center [163, 371] width 11 height 11
radio input "true"
click at [158, 187] on label "Faculty/Staff accepting students" at bounding box center [237, 184] width 159 height 17
click at [158, 187] on input "Faculty/Staff accepting students" at bounding box center [163, 181] width 11 height 11
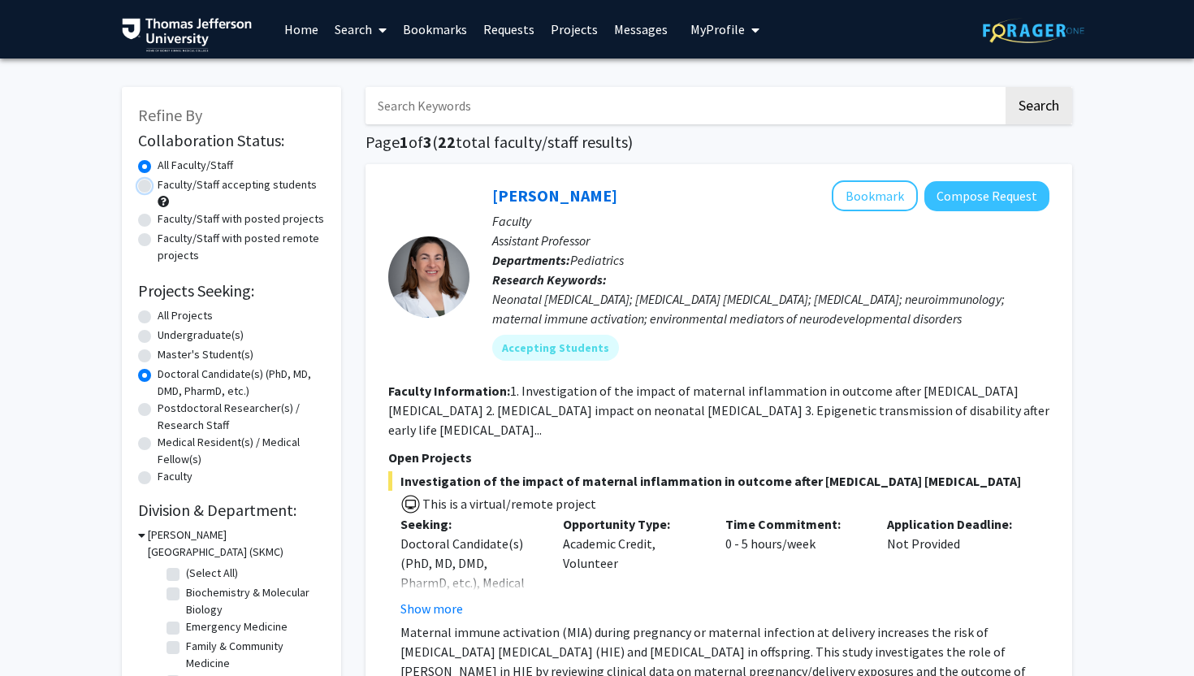
radio input "true"
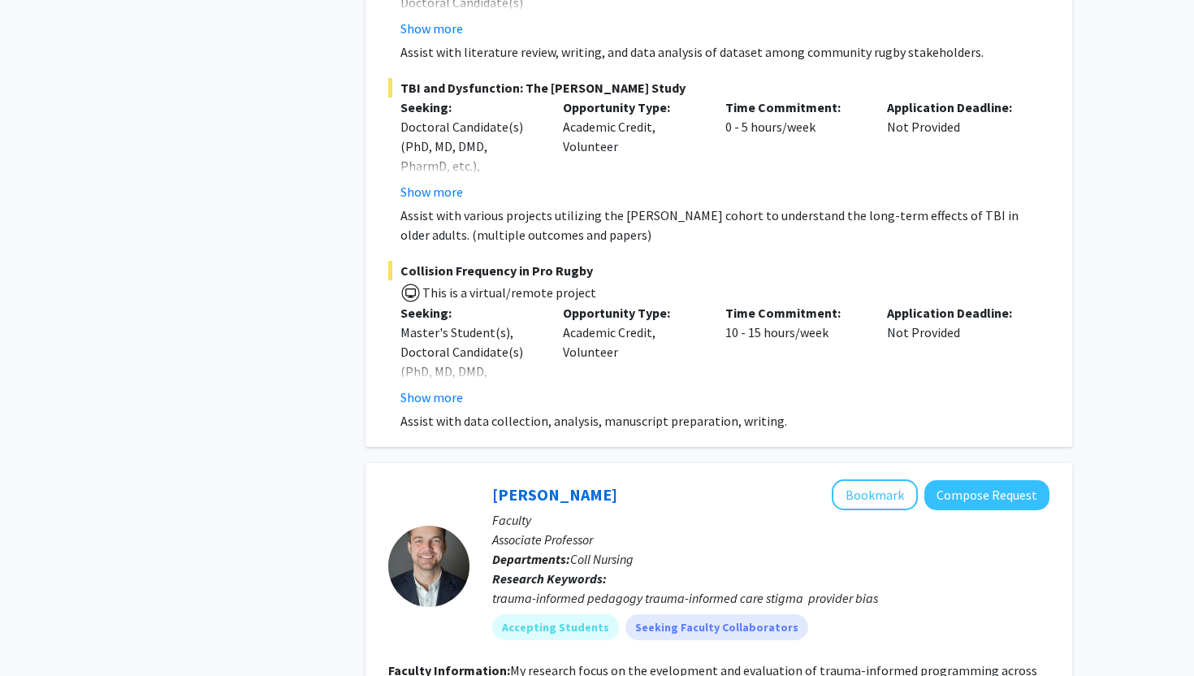
scroll to position [7869, 0]
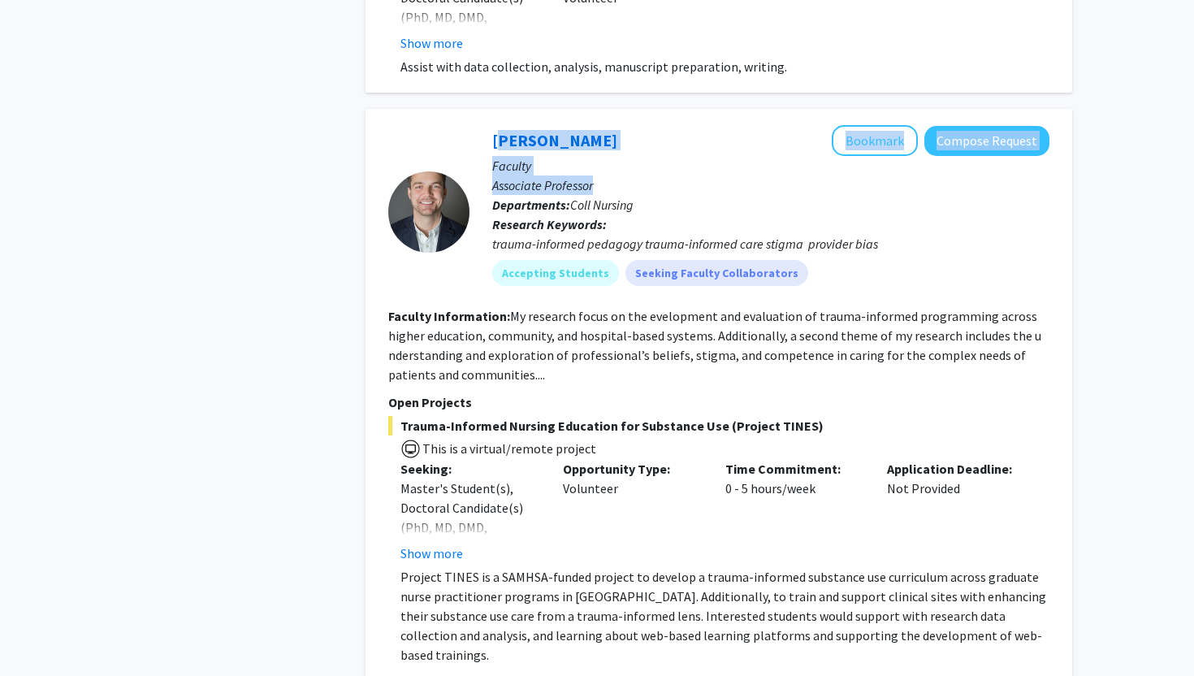
drag, startPoint x: 488, startPoint y: 158, endPoint x: 699, endPoint y: 206, distance: 216.7
click at [699, 206] on div "Stephen DiDonato Bookmark Compose Request Faculty Associate Professor Departmen…" at bounding box center [759, 211] width 580 height 173
click at [699, 195] on p "Associate Professor" at bounding box center [770, 184] width 557 height 19
drag, startPoint x: 604, startPoint y: 251, endPoint x: 448, endPoint y: 128, distance: 198.9
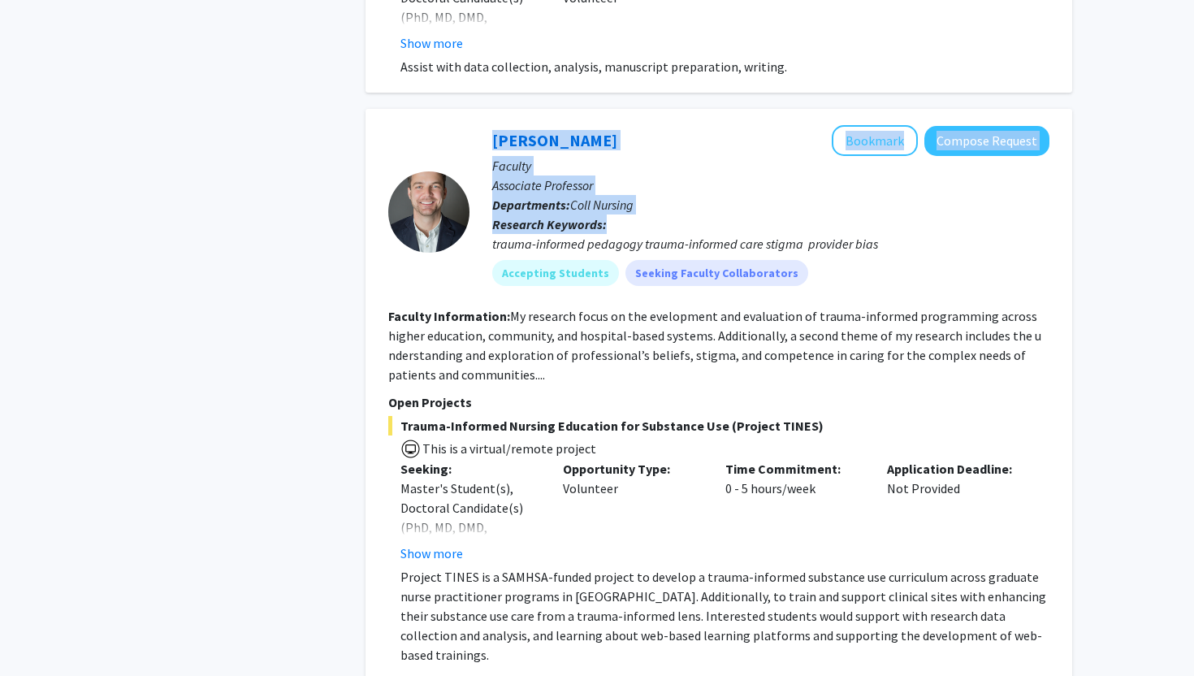
drag, startPoint x: 452, startPoint y: 144, endPoint x: 660, endPoint y: 240, distance: 229.0
click at [660, 240] on div "Stephen DiDonato Bookmark Compose Request Faculty Associate Professor Departmen…" at bounding box center [719, 540] width 707 height 862
click at [660, 240] on p "Research Keywords: trauma-informed pedagogy trauma-informed care stigma provide…" at bounding box center [770, 233] width 557 height 39
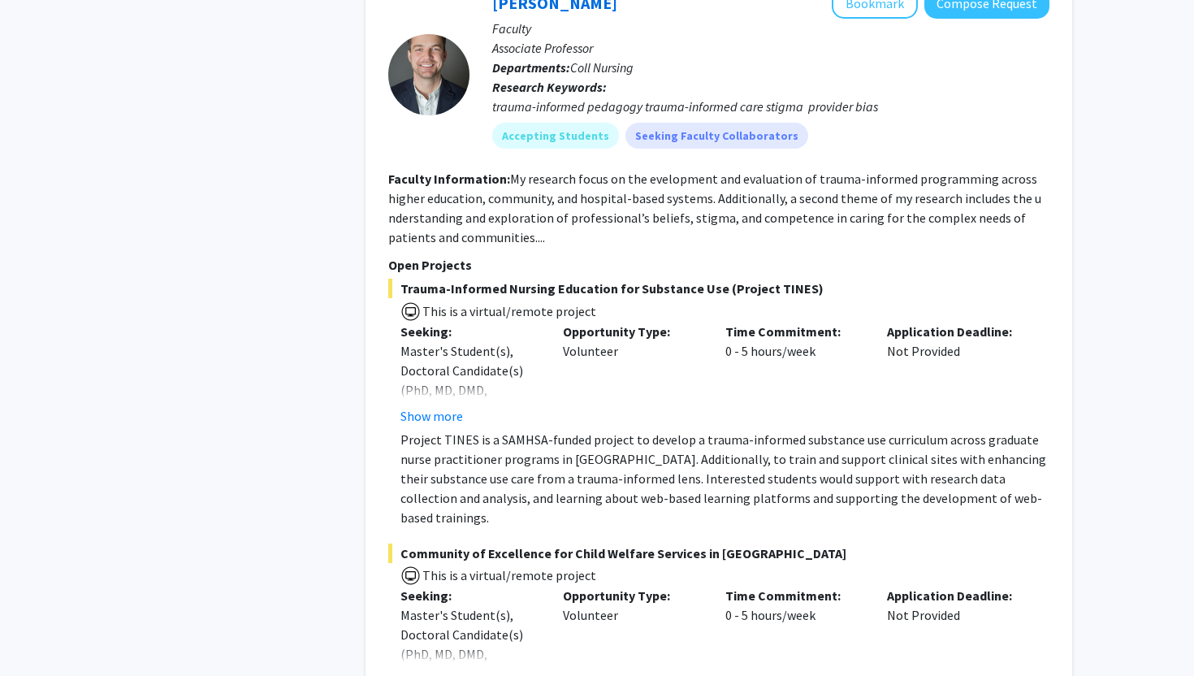
scroll to position [8005, 0]
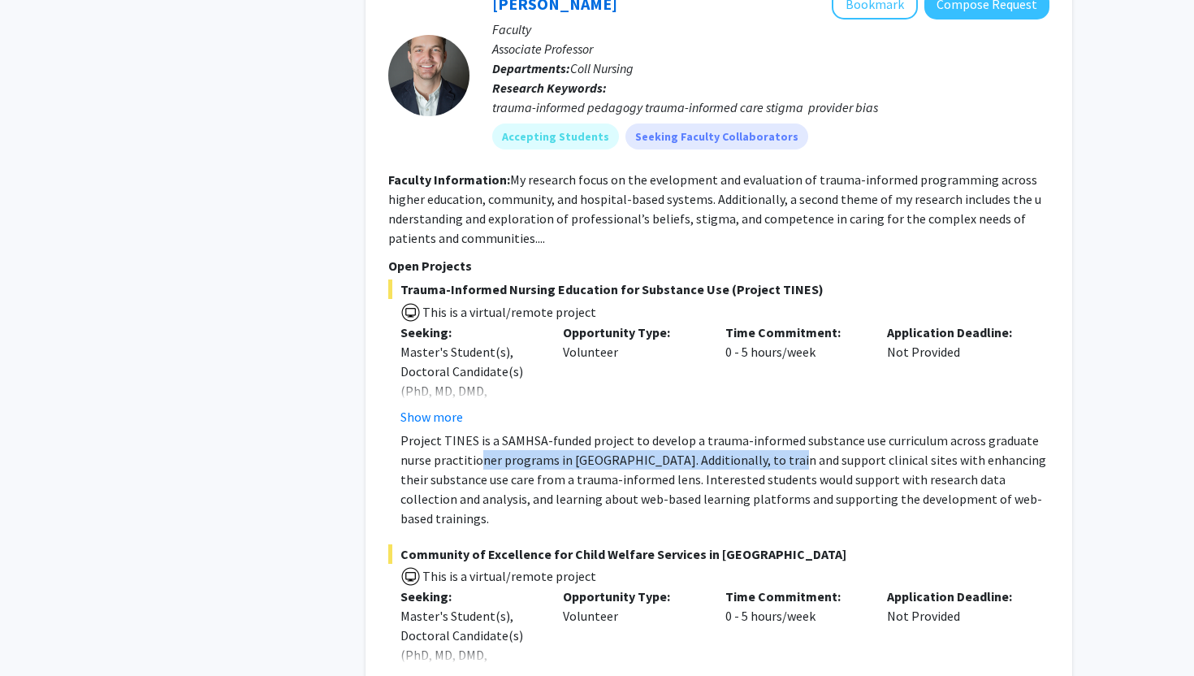
drag, startPoint x: 482, startPoint y: 472, endPoint x: 781, endPoint y: 475, distance: 298.9
click at [781, 475] on p "Project TINES is a SAMHSA-funded project to develop a trauma-informed substance…" at bounding box center [724, 479] width 649 height 97
drag, startPoint x: 625, startPoint y: 484, endPoint x: 904, endPoint y: 484, distance: 278.6
click at [904, 484] on p "Project TINES is a SAMHSA-funded project to develop a trauma-informed substance…" at bounding box center [724, 479] width 649 height 97
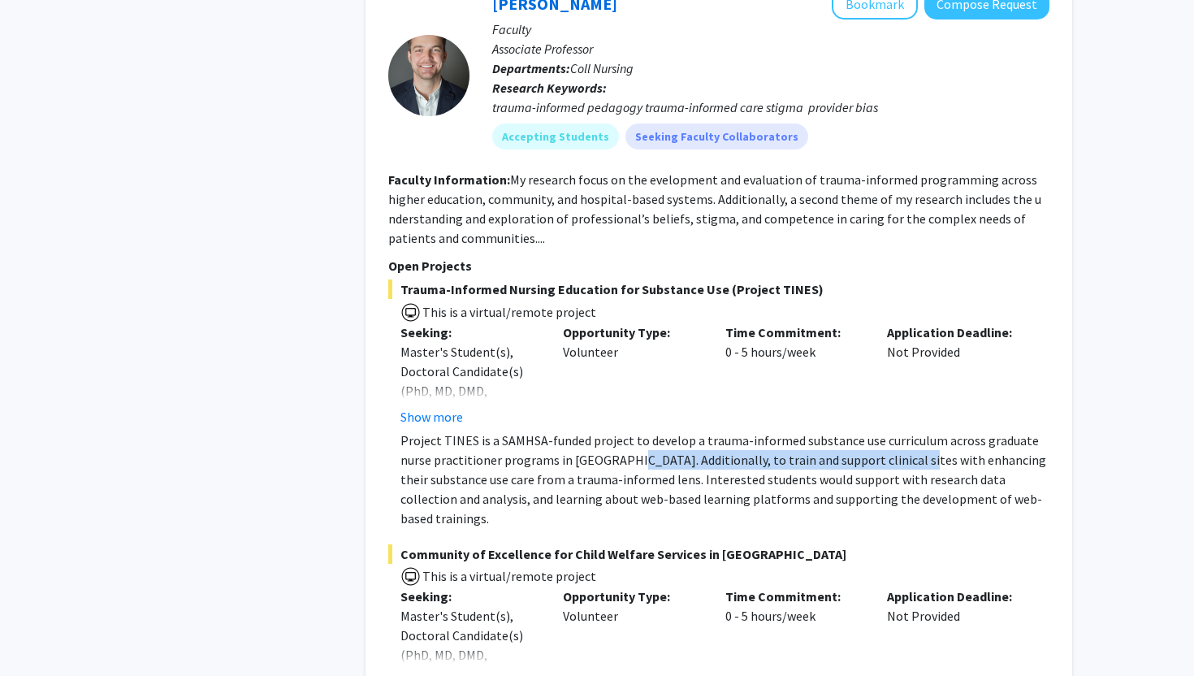
click at [904, 484] on p "Project TINES is a SAMHSA-funded project to develop a trauma-informed substance…" at bounding box center [724, 479] width 649 height 97
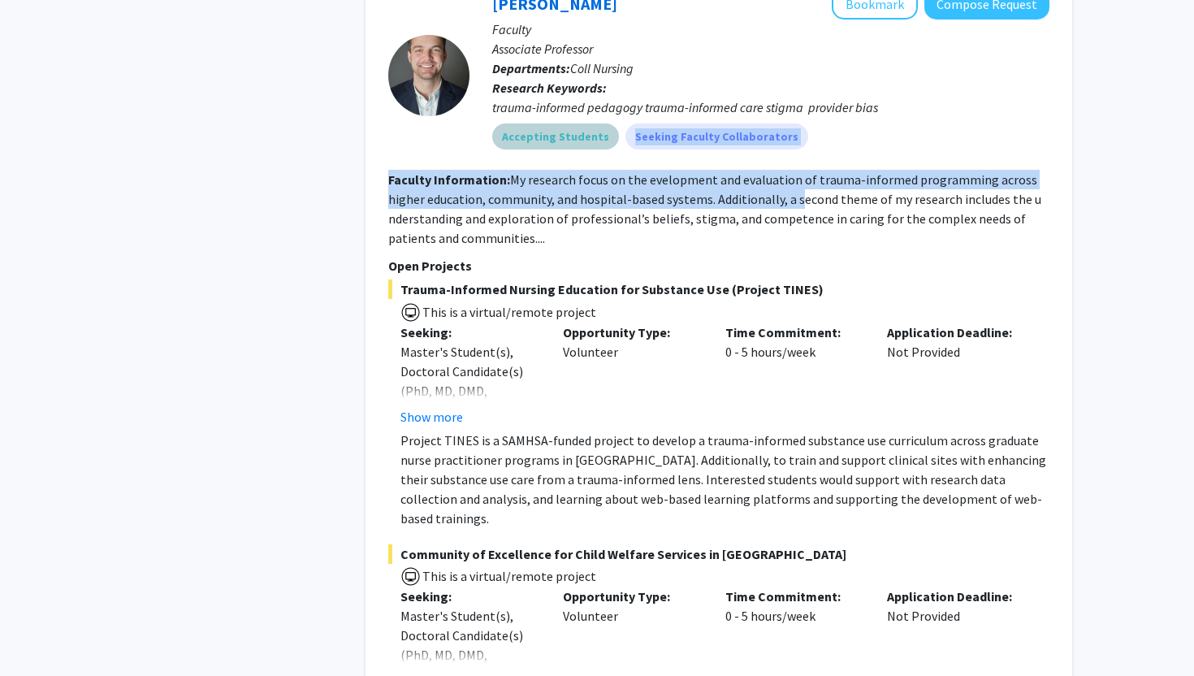
drag, startPoint x: 735, startPoint y: 167, endPoint x: 794, endPoint y: 229, distance: 85.6
click at [794, 227] on fg-search-faculty "Stephen DiDonato Bookmark Compose Request Faculty Associate Professor Departmen…" at bounding box center [718, 403] width 661 height 829
click at [794, 229] on section "Faculty Information: My research focus on the evelopment and evaluation of trau…" at bounding box center [718, 209] width 661 height 78
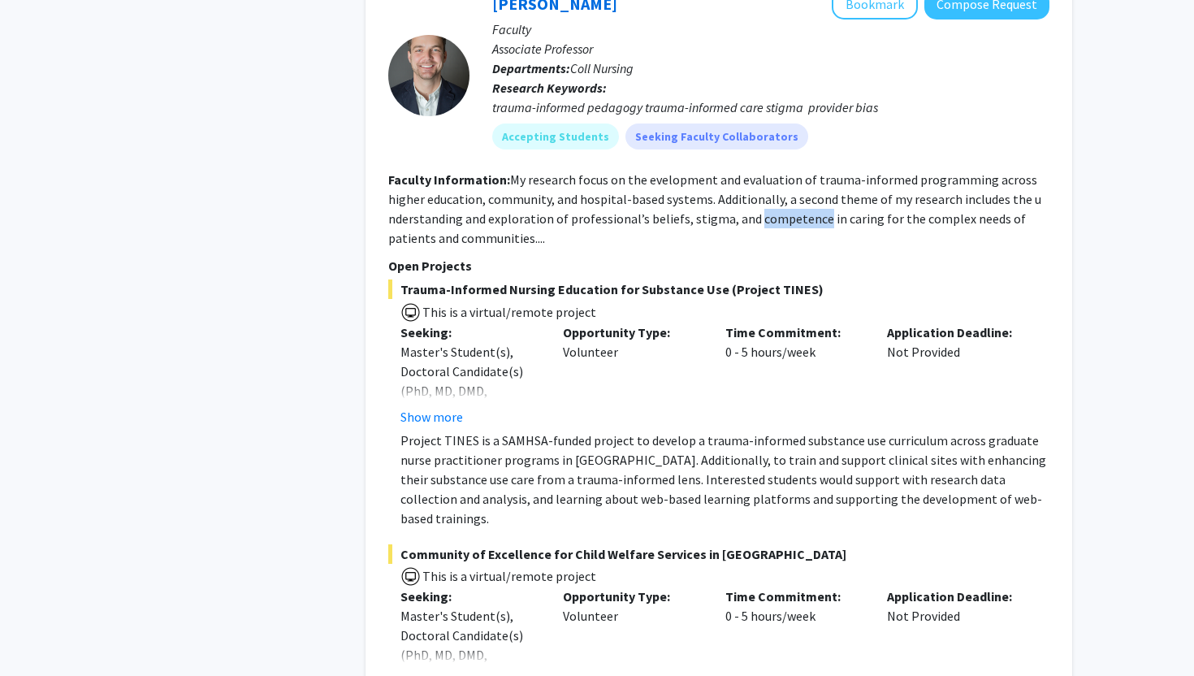
click at [794, 229] on section "Faculty Information: My research focus on the evelopment and evaluation of trau…" at bounding box center [718, 209] width 661 height 78
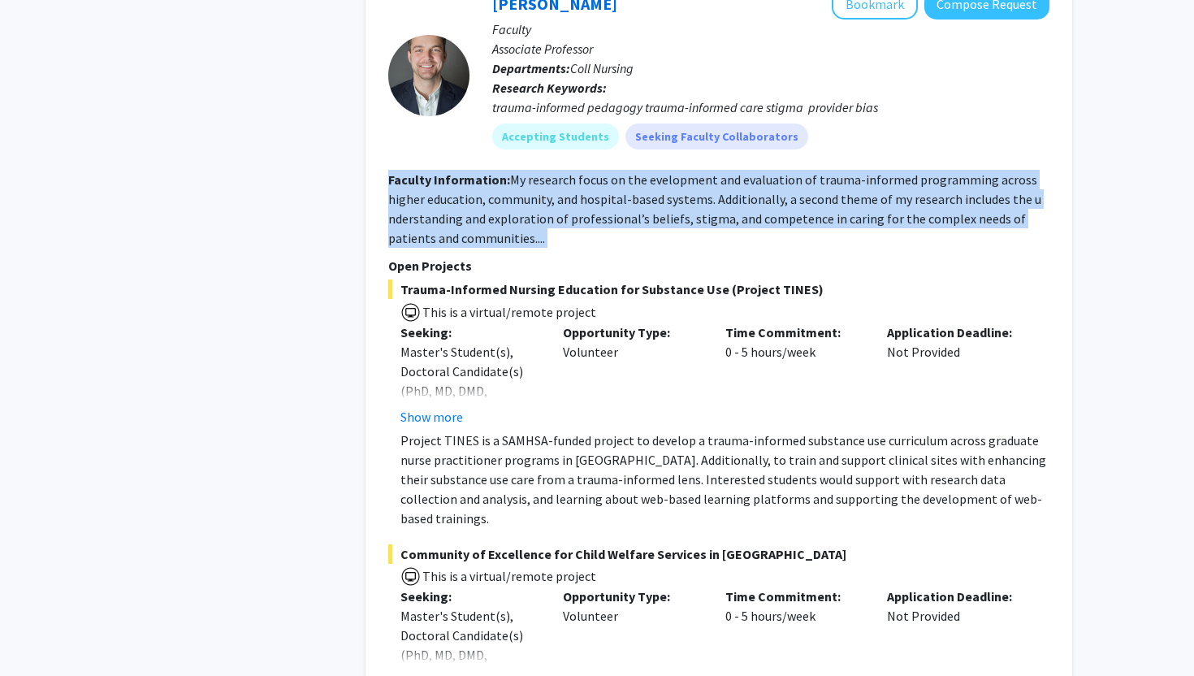
click at [794, 229] on section "Faculty Information: My research focus on the evelopment and evaluation of trau…" at bounding box center [718, 209] width 661 height 78
click at [707, 229] on section "Faculty Information: My research focus on the evelopment and evaluation of trau…" at bounding box center [718, 209] width 661 height 78
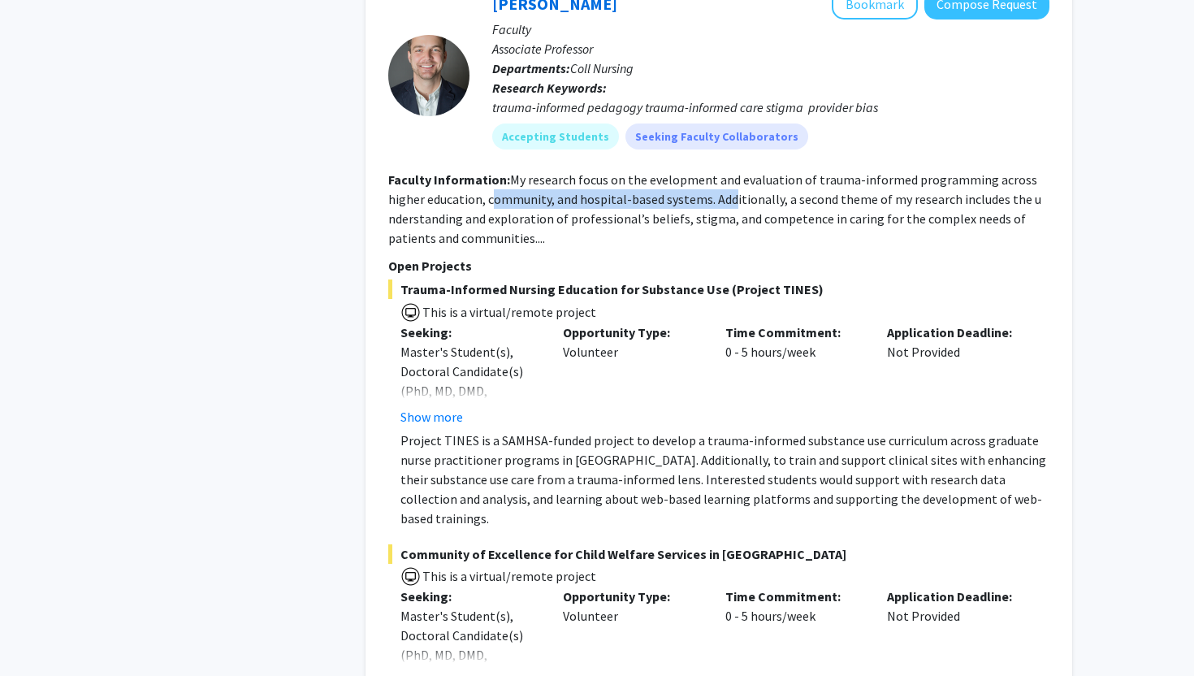
drag, startPoint x: 600, startPoint y: 222, endPoint x: 764, endPoint y: 227, distance: 164.2
click at [764, 227] on section "Faculty Information: My research focus on the evelopment and evaluation of trau…" at bounding box center [718, 209] width 661 height 78
click at [763, 244] on fg-read-more "My research focus on the evelopment and evaluation of trauma-informed programmi…" at bounding box center [714, 208] width 653 height 75
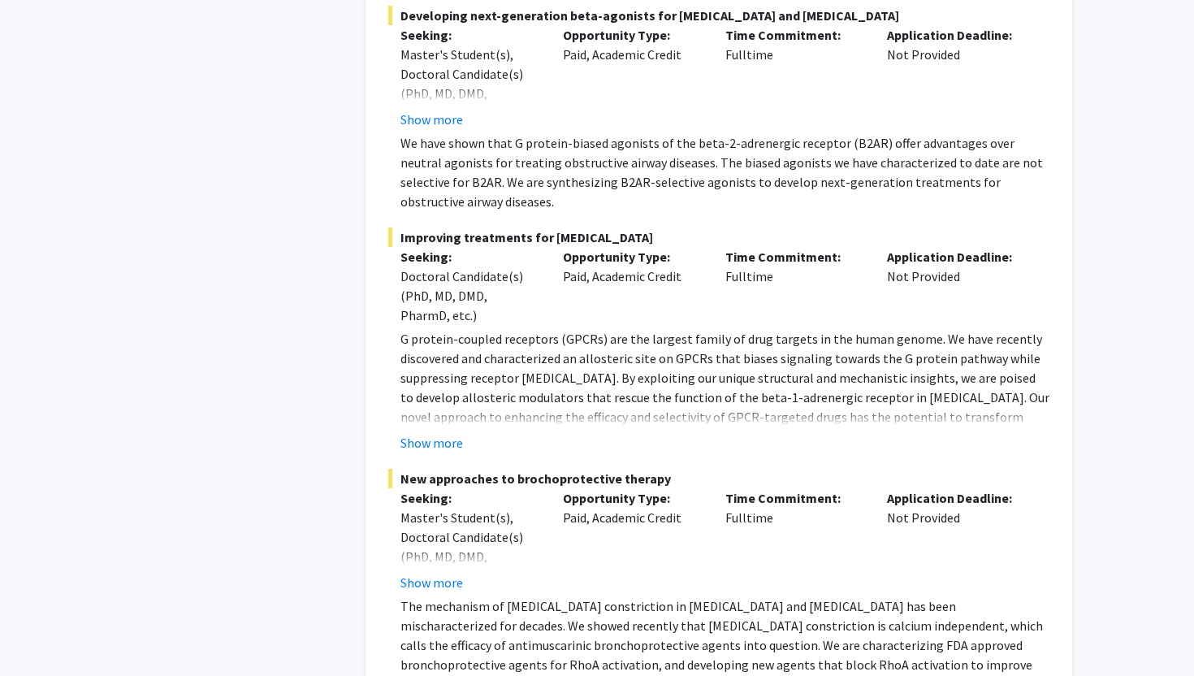
scroll to position [12127, 0]
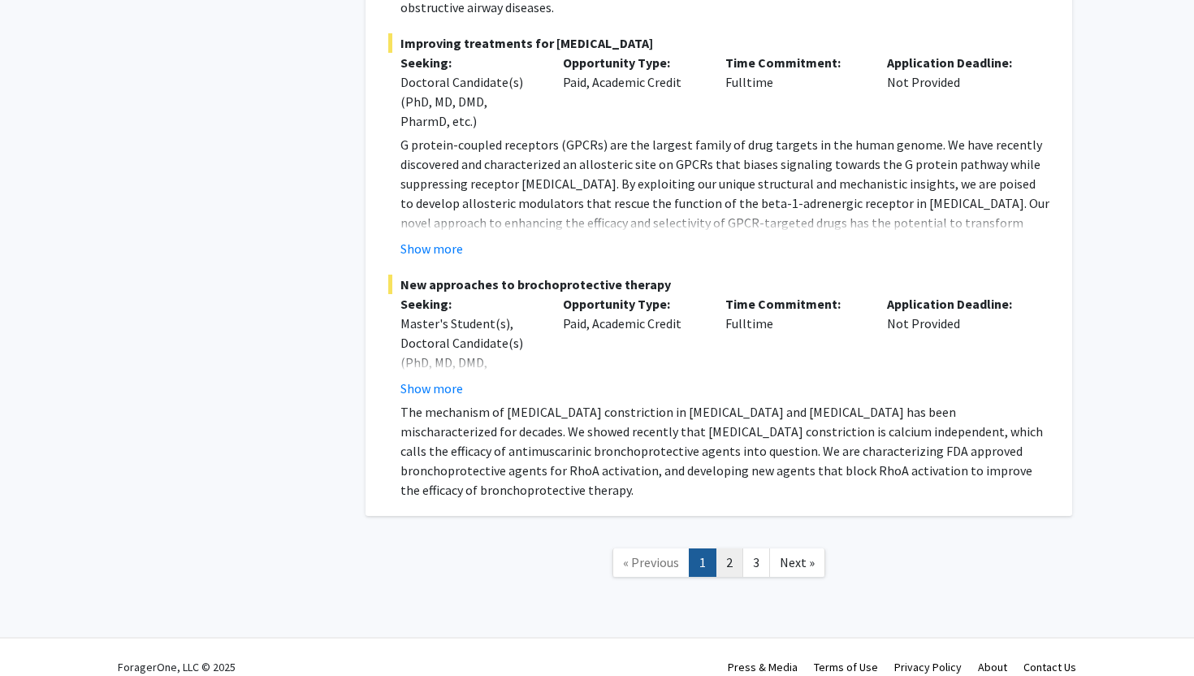
click at [733, 548] on link "2" at bounding box center [730, 562] width 28 height 28
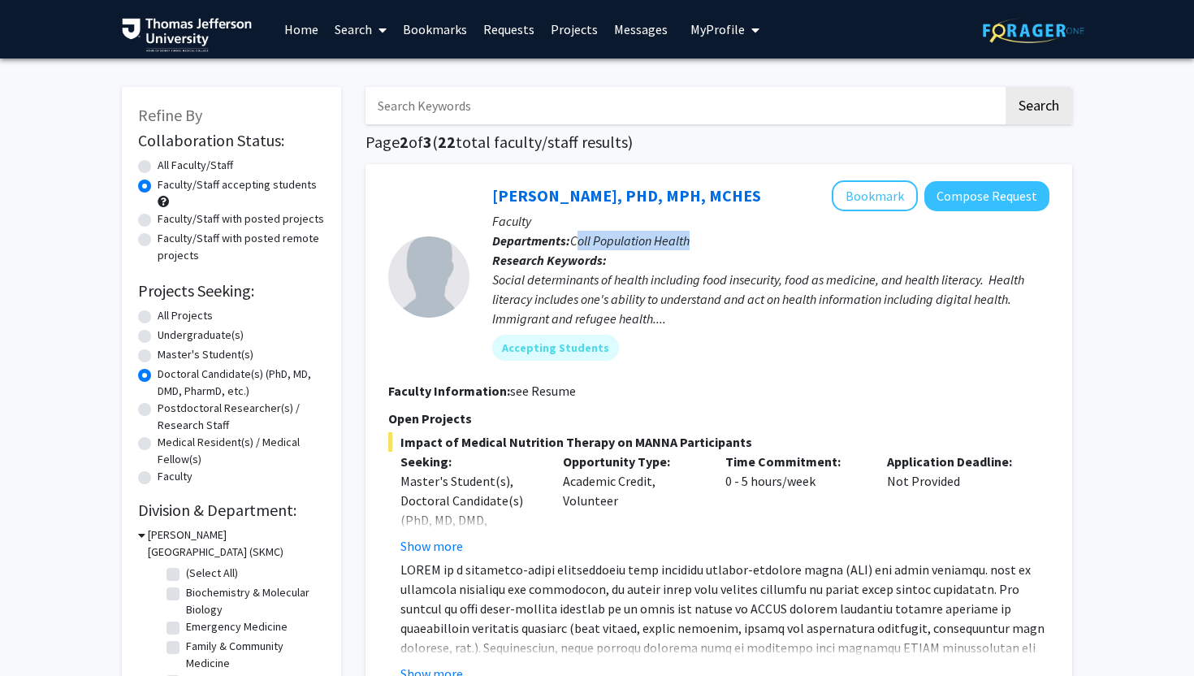
drag, startPoint x: 576, startPoint y: 242, endPoint x: 700, endPoint y: 236, distance: 124.4
click at [700, 236] on p "Departments: Coll Population Health" at bounding box center [770, 240] width 557 height 19
drag, startPoint x: 700, startPoint y: 236, endPoint x: 580, endPoint y: 228, distance: 120.4
click at [578, 237] on p "Departments: Coll Population Health" at bounding box center [770, 240] width 557 height 19
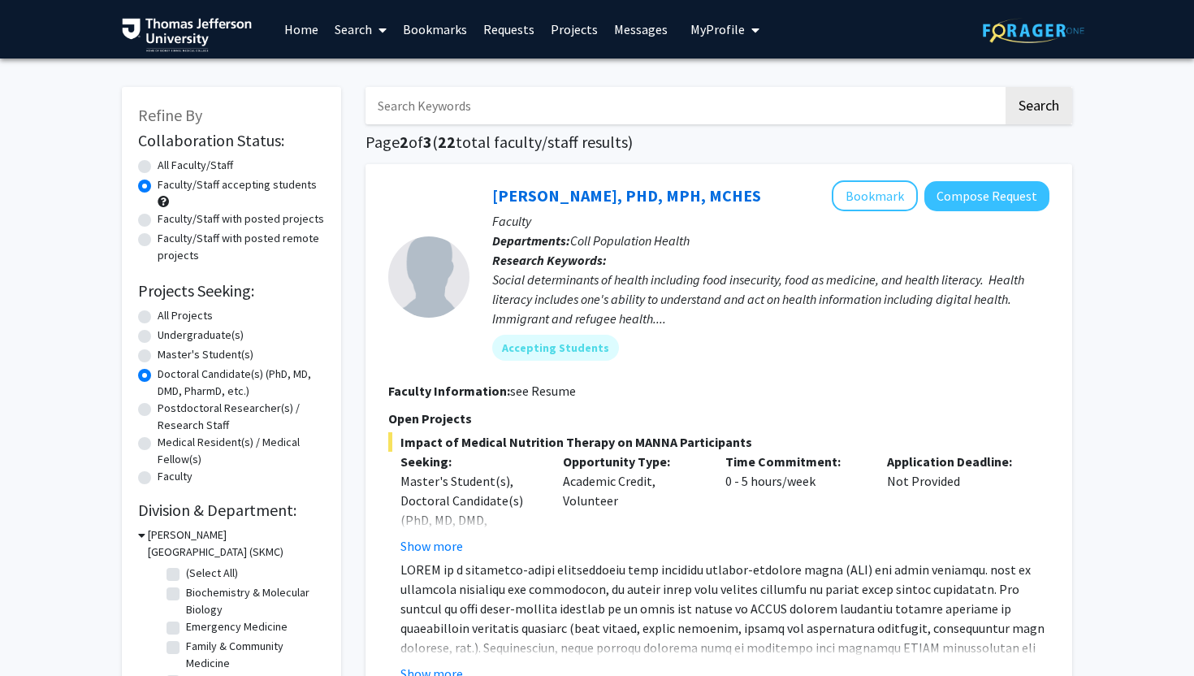
click at [580, 228] on p "Faculty" at bounding box center [770, 220] width 557 height 19
click at [578, 238] on span "Coll Population Health" at bounding box center [629, 240] width 119 height 16
drag, startPoint x: 575, startPoint y: 238, endPoint x: 762, endPoint y: 246, distance: 187.0
click at [763, 246] on p "Departments: Coll Population Health" at bounding box center [770, 240] width 557 height 19
click at [762, 246] on p "Departments: Coll Population Health" at bounding box center [770, 240] width 557 height 19
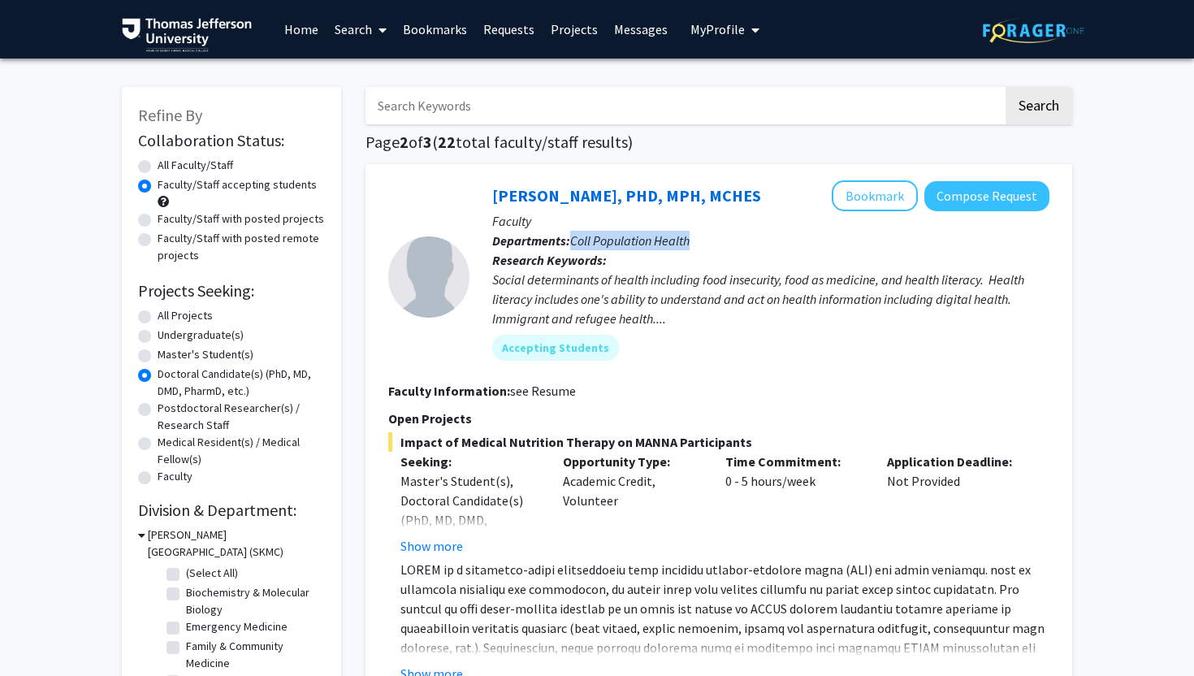
drag, startPoint x: 762, startPoint y: 246, endPoint x: 578, endPoint y: 241, distance: 184.5
click at [578, 241] on p "Departments: Coll Population Health" at bounding box center [770, 240] width 557 height 19
click at [578, 241] on span "Coll Population Health" at bounding box center [629, 240] width 119 height 16
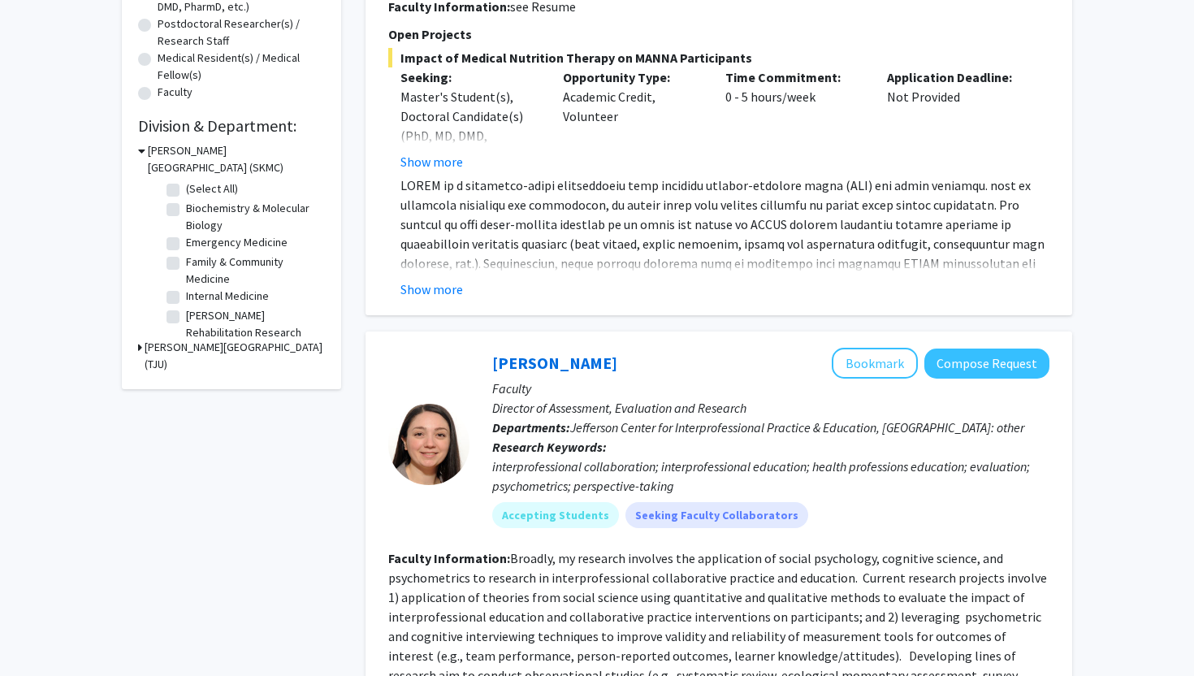
scroll to position [387, 0]
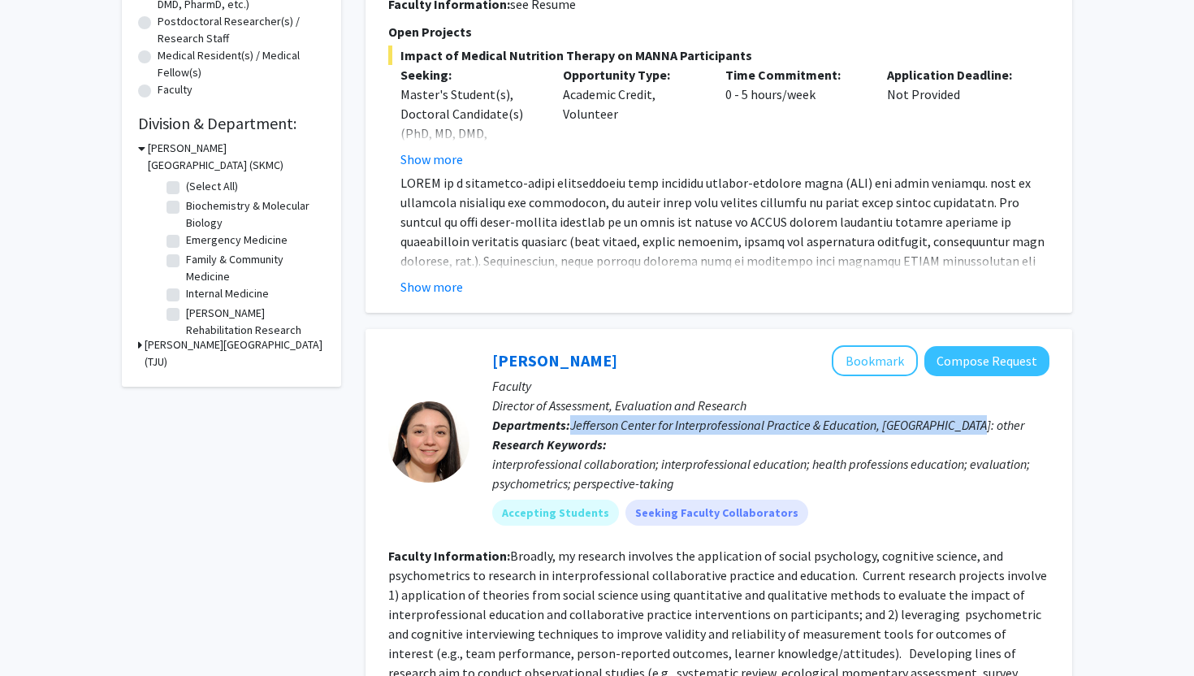
drag, startPoint x: 573, startPoint y: 418, endPoint x: 1034, endPoint y: 431, distance: 461.6
click at [1034, 431] on p "Departments: Jefferson Center for Interprofessional Practice & Education, Jeffe…" at bounding box center [770, 424] width 557 height 19
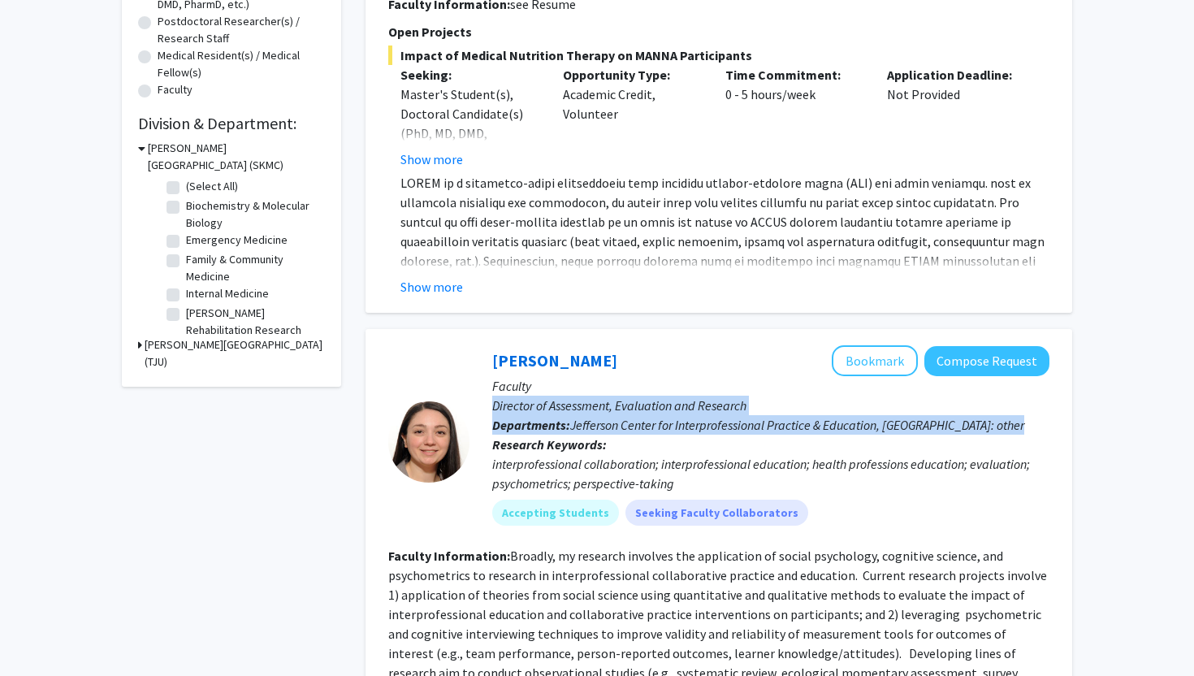
drag, startPoint x: 1034, startPoint y: 431, endPoint x: 950, endPoint y: 405, distance: 88.6
click at [950, 405] on div "Maria Brucato Bookmark Compose Request Faculty Director of Assessment, Evaluati…" at bounding box center [759, 441] width 580 height 193
click at [950, 407] on p "Director of Assessment, Evaluation and Research" at bounding box center [770, 405] width 557 height 19
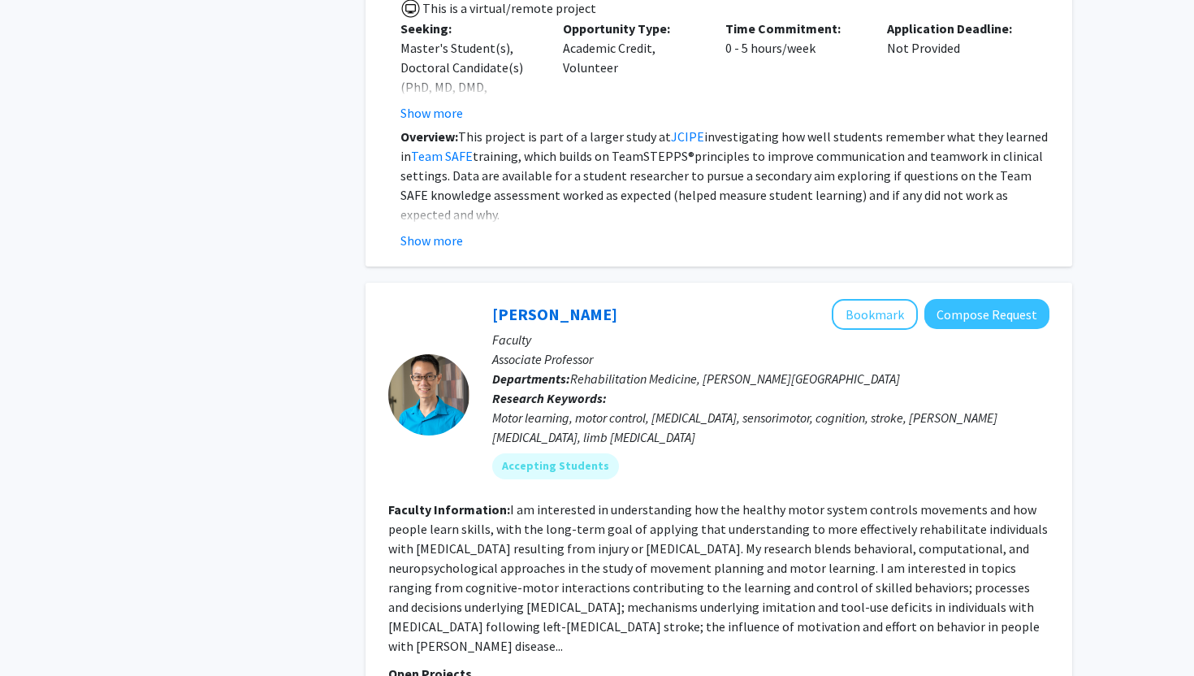
scroll to position [1133, 0]
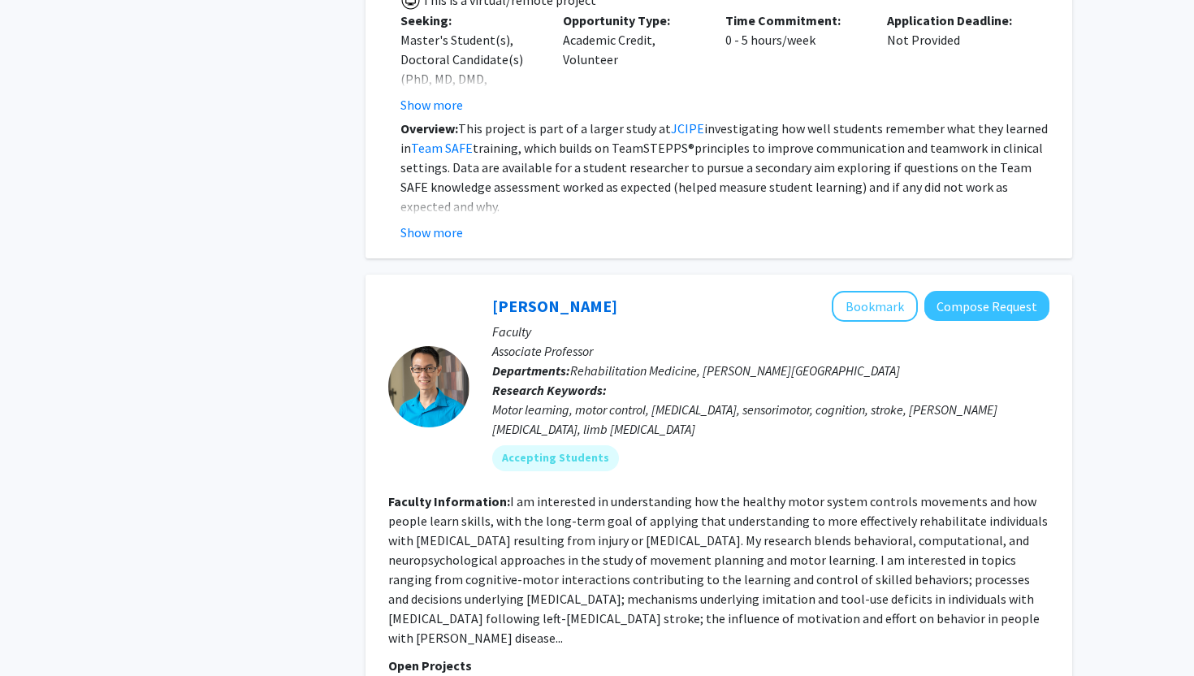
drag, startPoint x: 573, startPoint y: 374, endPoint x: 984, endPoint y: 379, distance: 411.1
click at [984, 379] on p "Departments: Rehabilitation Medicine, Jefferson Moss Rehabilitation Research In…" at bounding box center [770, 370] width 557 height 19
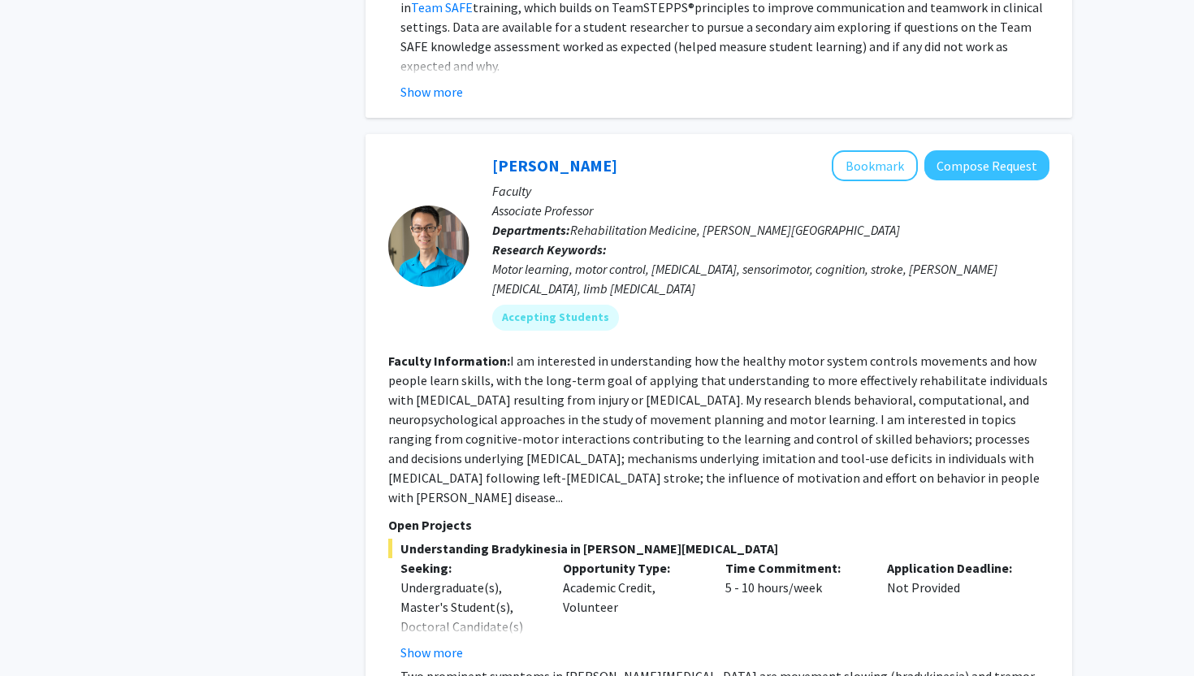
scroll to position [1286, 0]
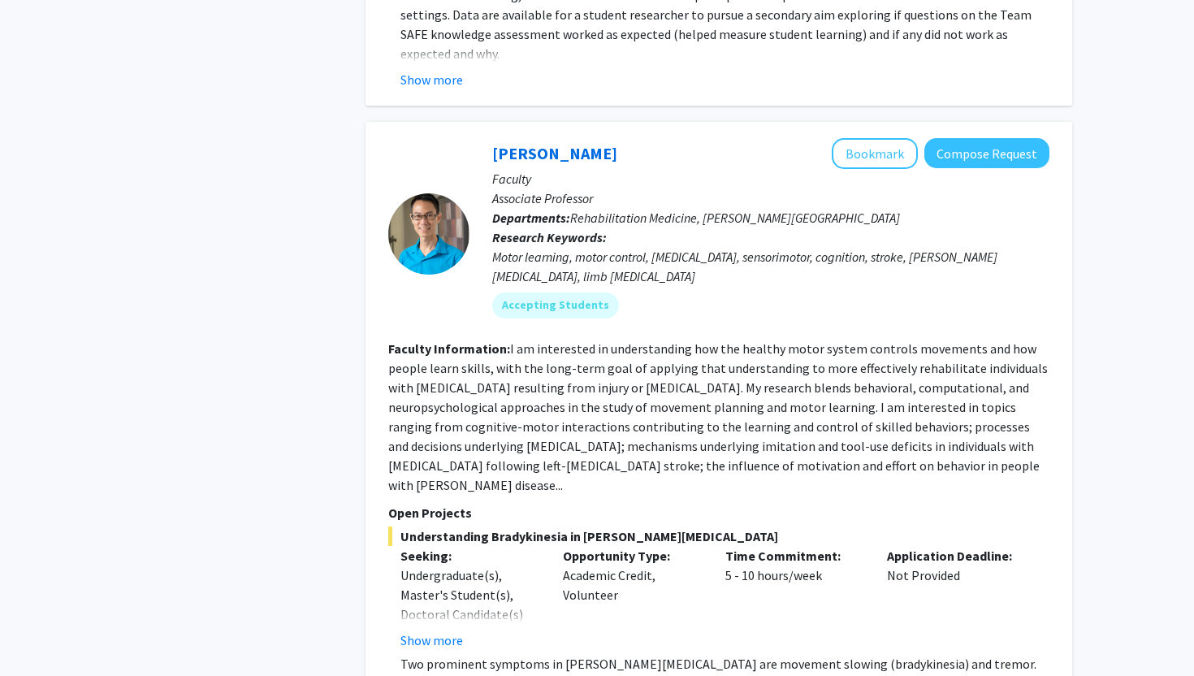
click at [474, 442] on fg-read-more "I am interested in understanding how the healthy motor system controls movement…" at bounding box center [718, 416] width 660 height 153
click at [474, 444] on fg-read-more "I am interested in understanding how the healthy motor system controls movement…" at bounding box center [718, 416] width 660 height 153
click at [496, 429] on fg-read-more "I am interested in understanding how the healthy motor system controls movement…" at bounding box center [718, 416] width 660 height 153
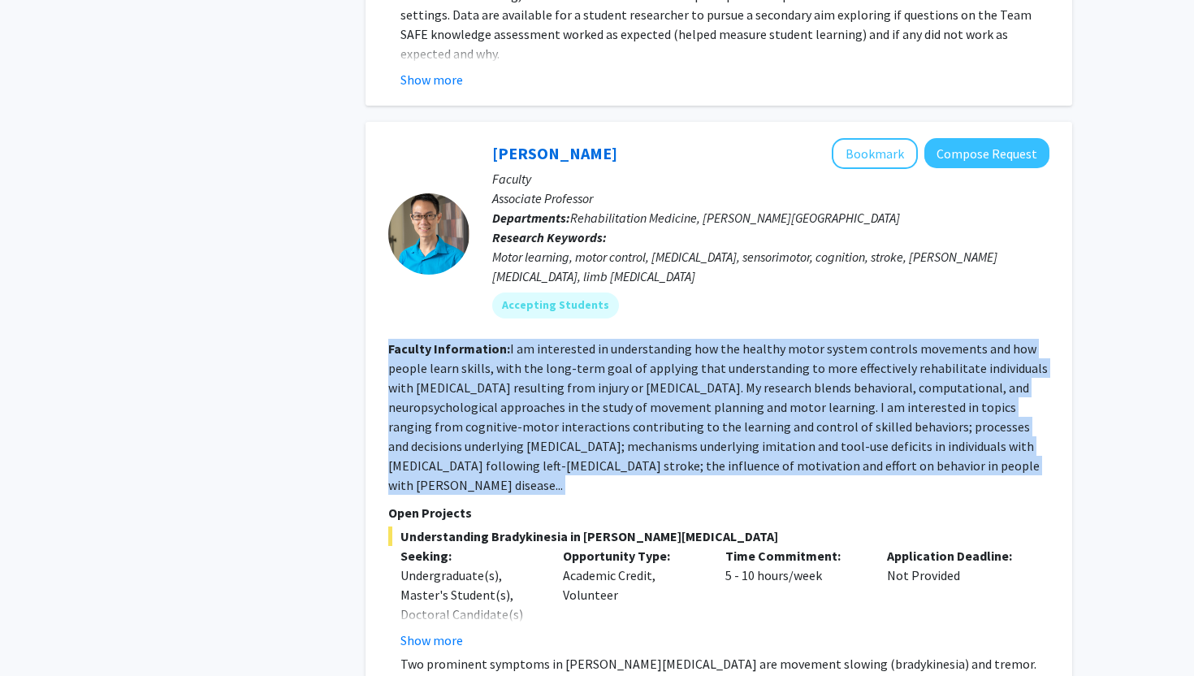
click at [496, 429] on fg-read-more "I am interested in understanding how the healthy motor system controls movement…" at bounding box center [718, 416] width 660 height 153
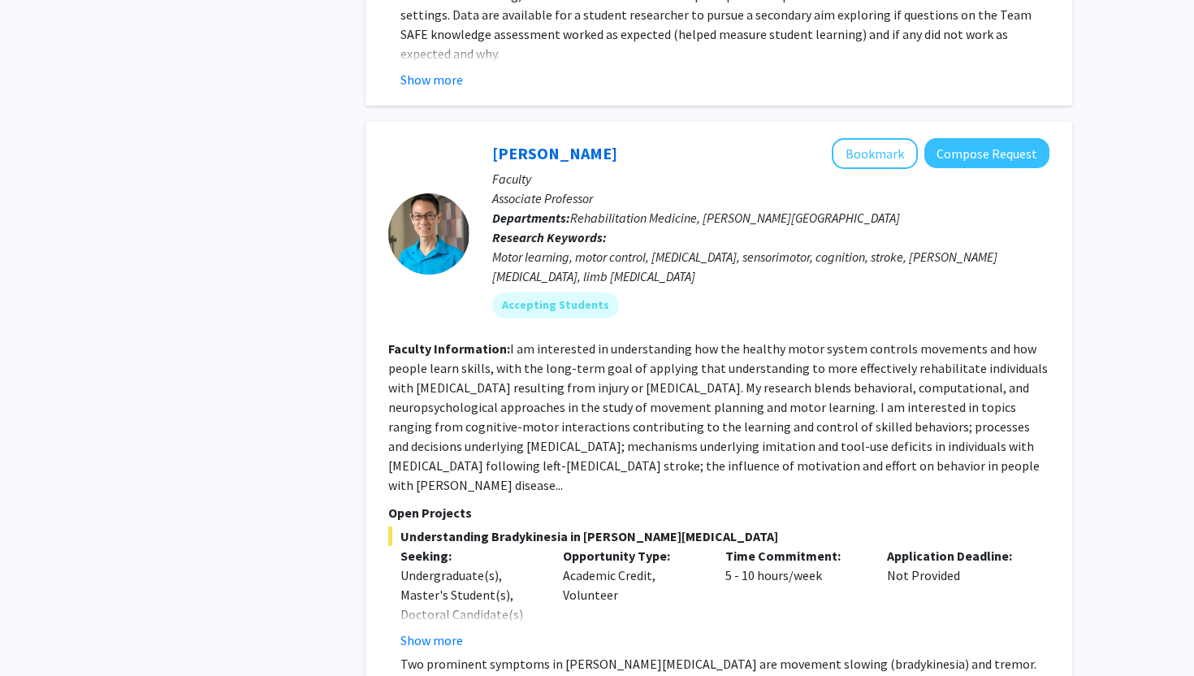
click at [577, 422] on fg-read-more "I am interested in understanding how the healthy motor system controls movement…" at bounding box center [718, 416] width 660 height 153
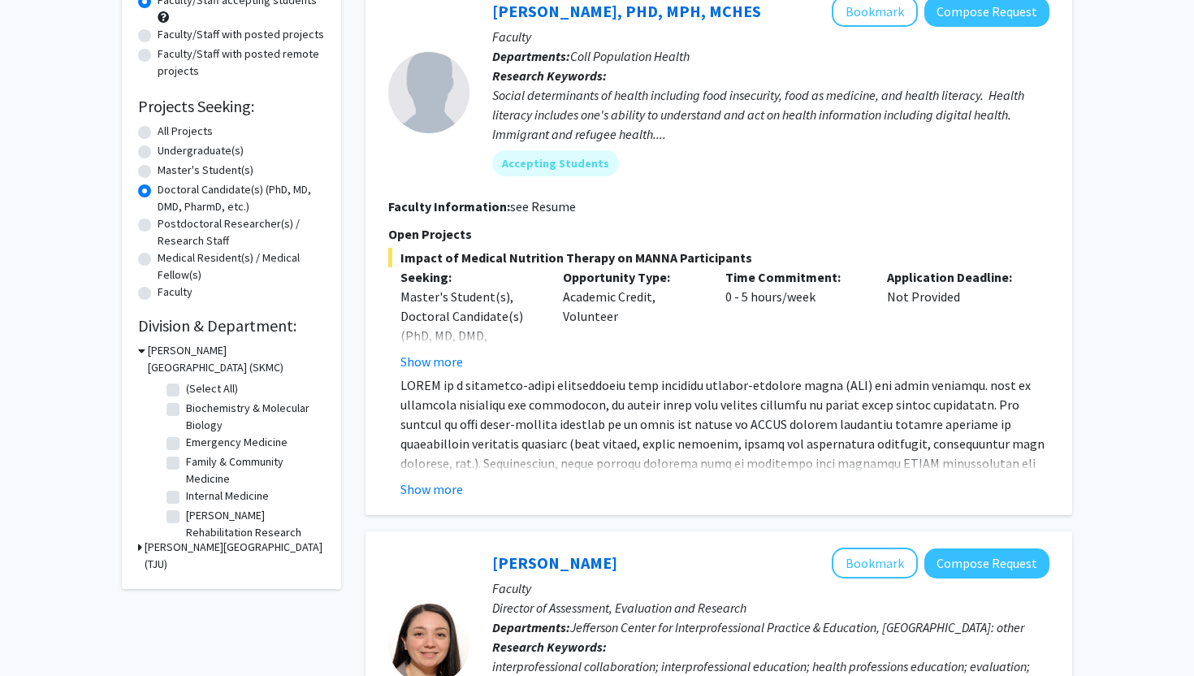
scroll to position [185, 0]
click at [141, 545] on icon at bounding box center [140, 546] width 4 height 17
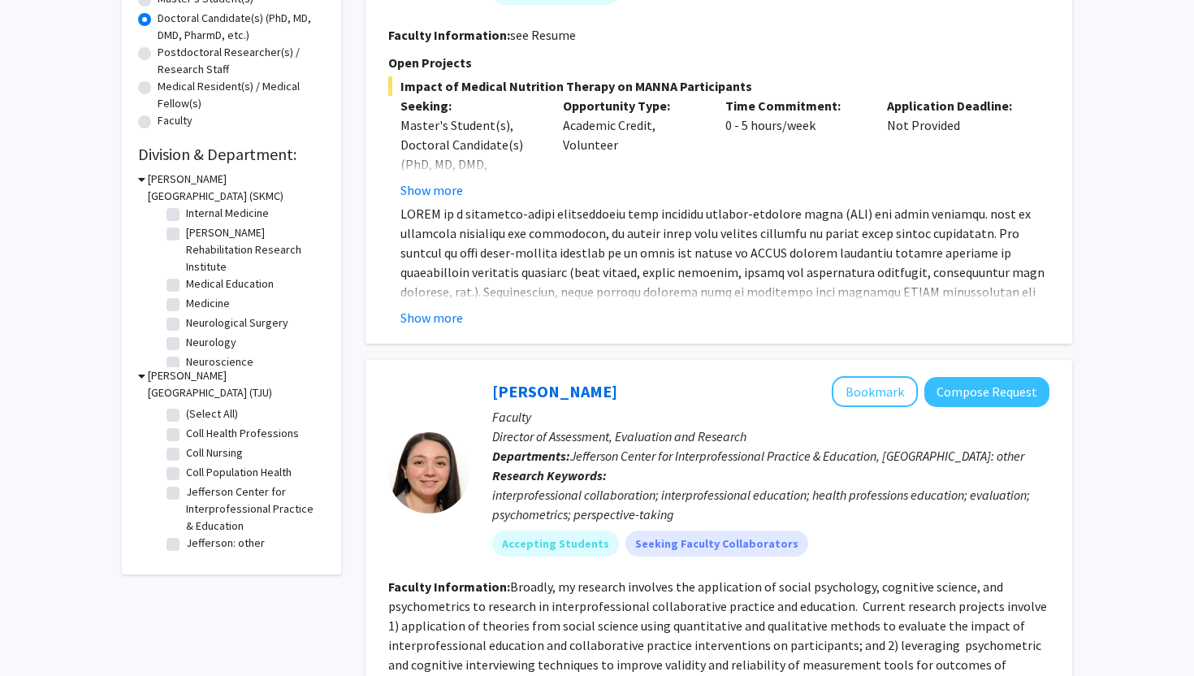
scroll to position [113, 0]
click at [186, 283] on label "Medical Education" at bounding box center [230, 282] width 88 height 17
click at [186, 283] on input "Medical Education" at bounding box center [191, 279] width 11 height 11
checkbox input "true"
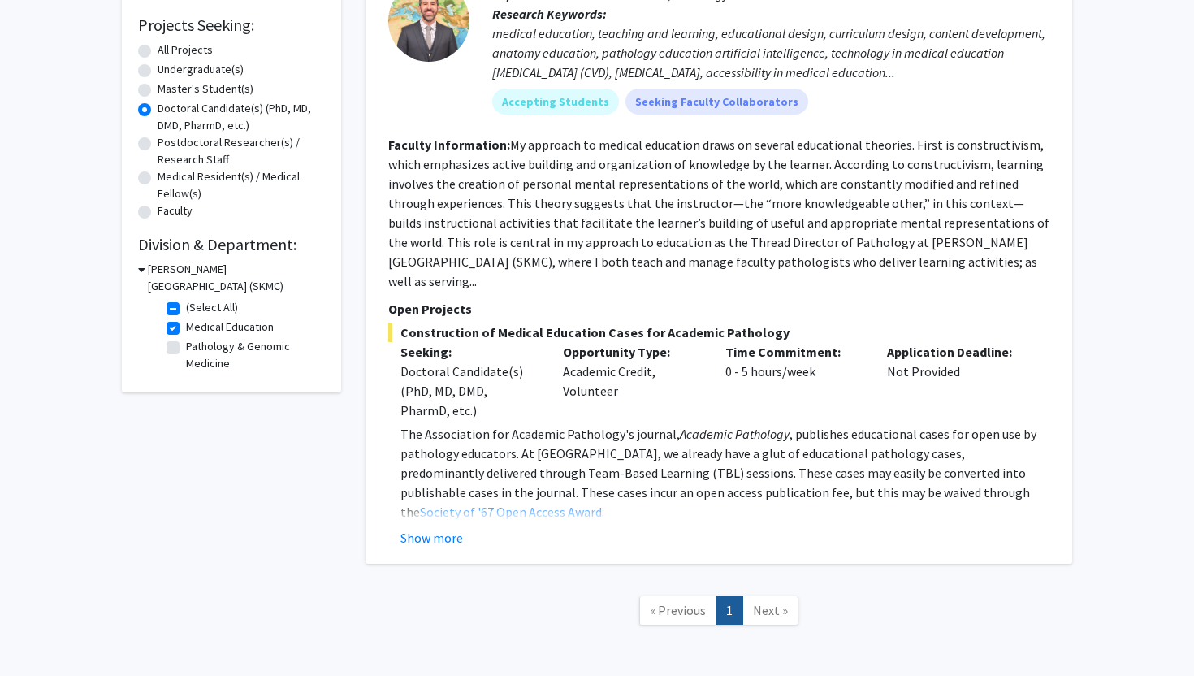
scroll to position [272, 0]
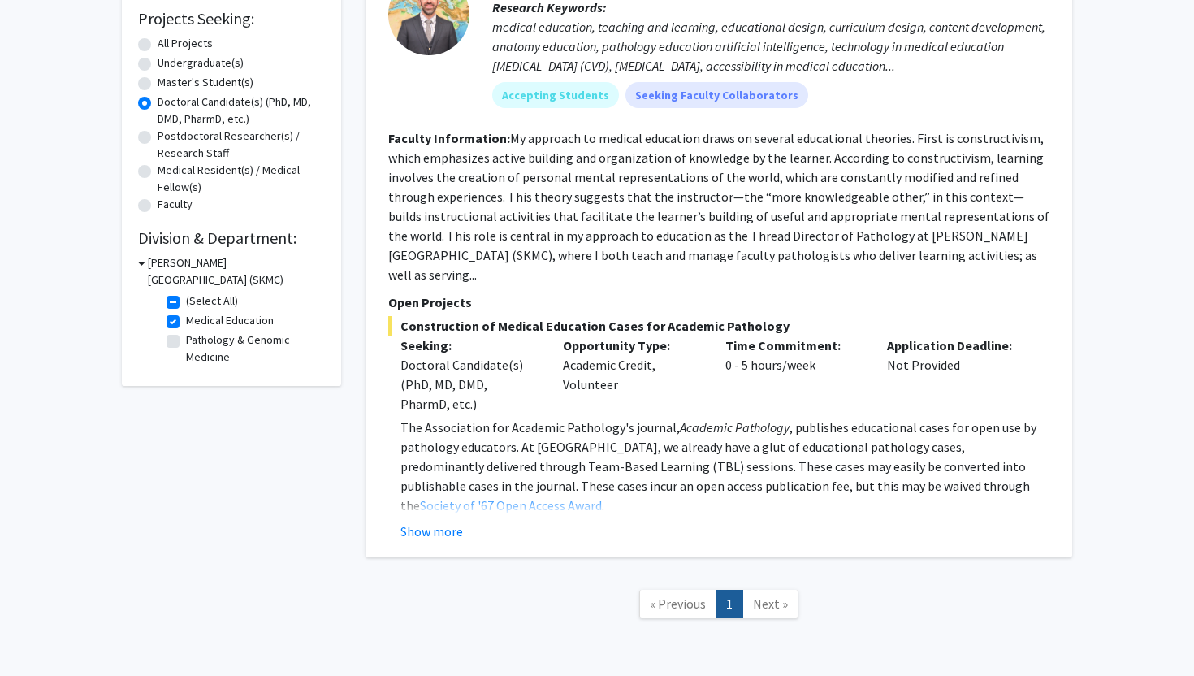
click at [186, 322] on label "Medical Education" at bounding box center [230, 320] width 88 height 17
click at [186, 322] on input "Medical Education" at bounding box center [191, 317] width 11 height 11
checkbox input "false"
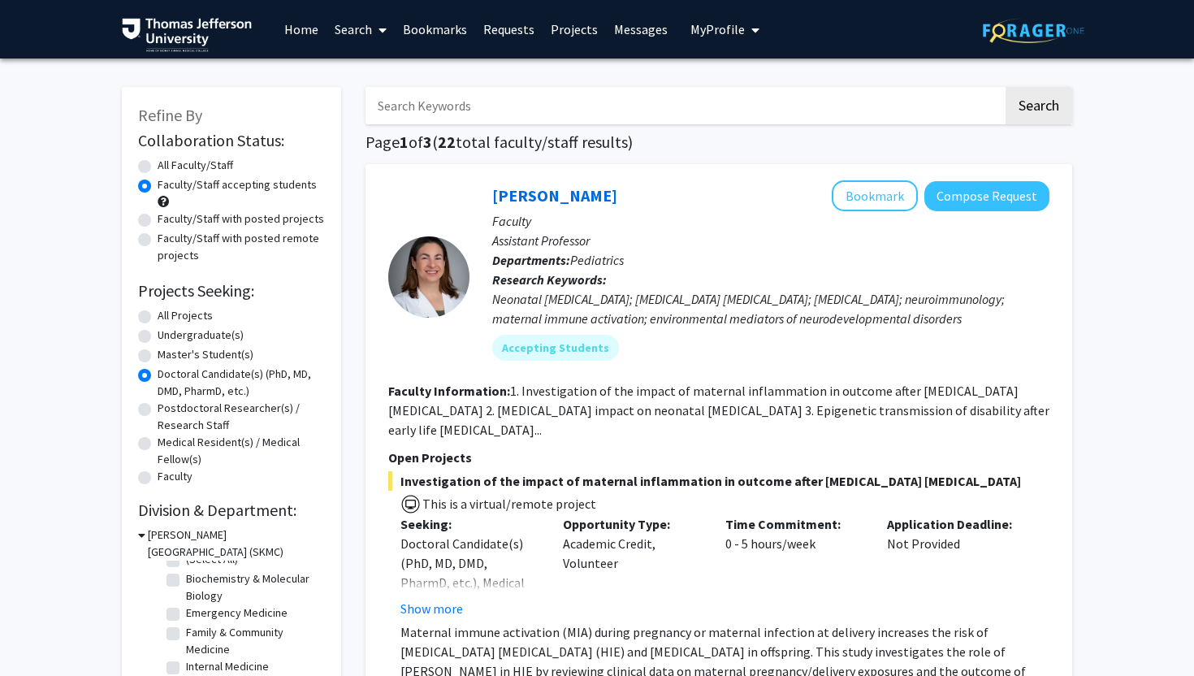
scroll to position [4, 0]
click at [186, 625] on label "Emergency Medicine" at bounding box center [237, 622] width 102 height 17
click at [186, 625] on input "Emergency Medicine" at bounding box center [191, 619] width 11 height 11
checkbox input "true"
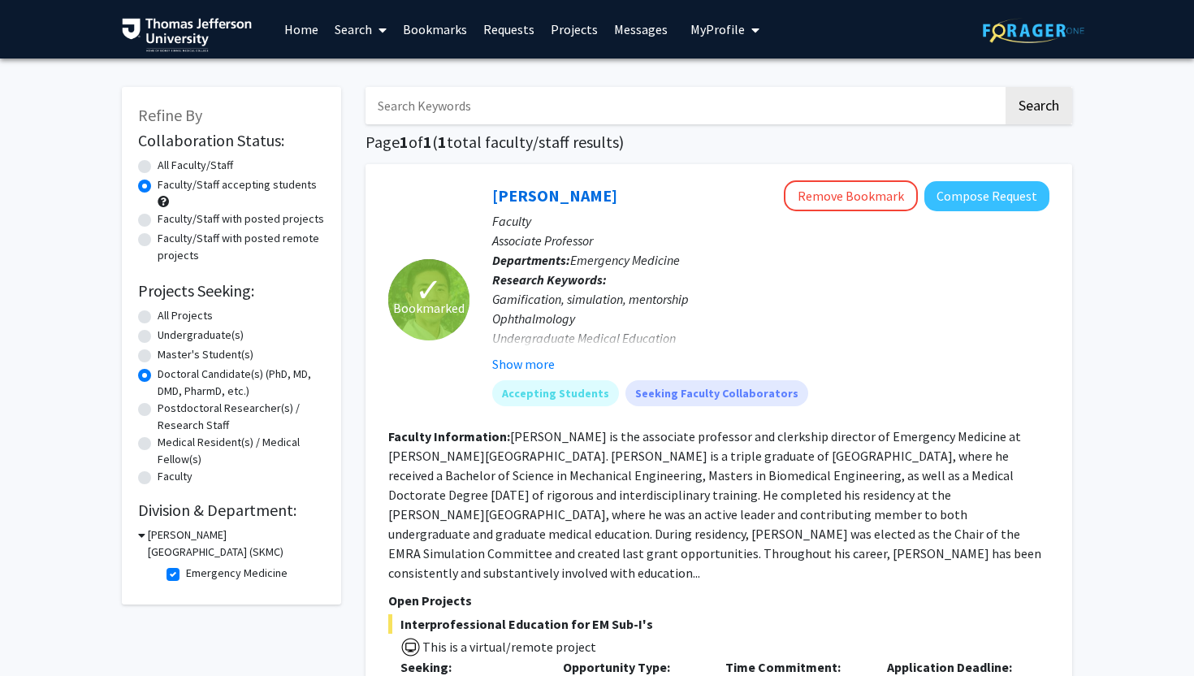
click at [516, 366] on button "Show more" at bounding box center [523, 363] width 63 height 19
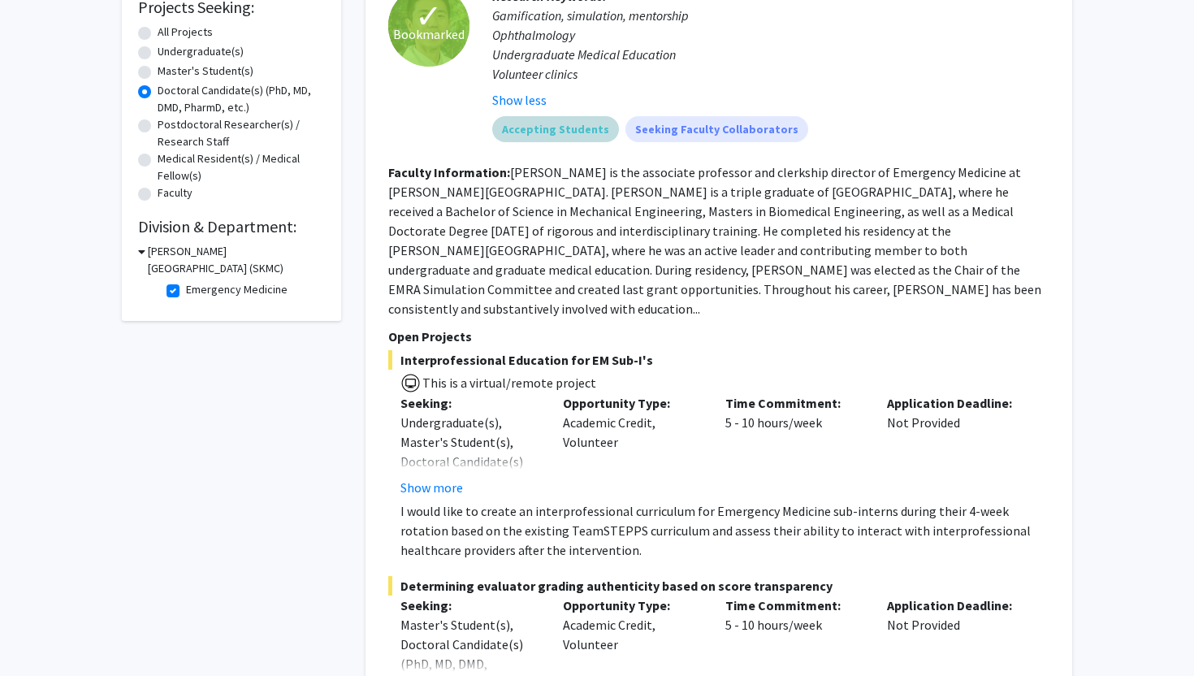
scroll to position [299, 0]
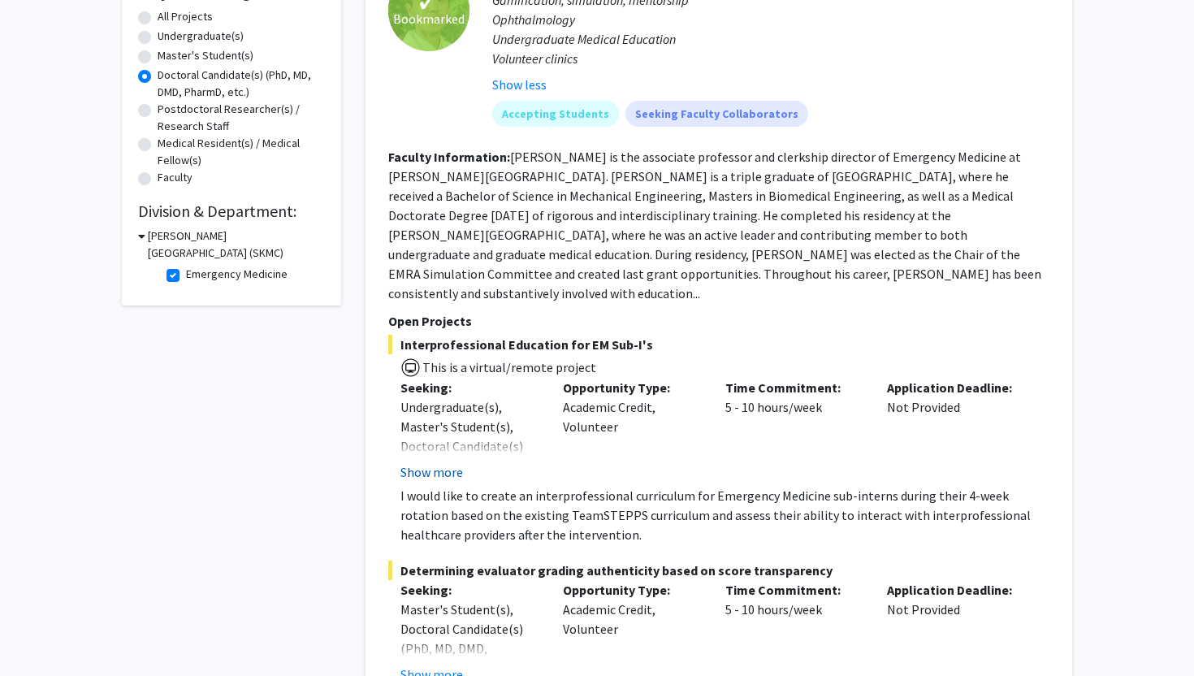
click at [415, 462] on button "Show more" at bounding box center [431, 471] width 63 height 19
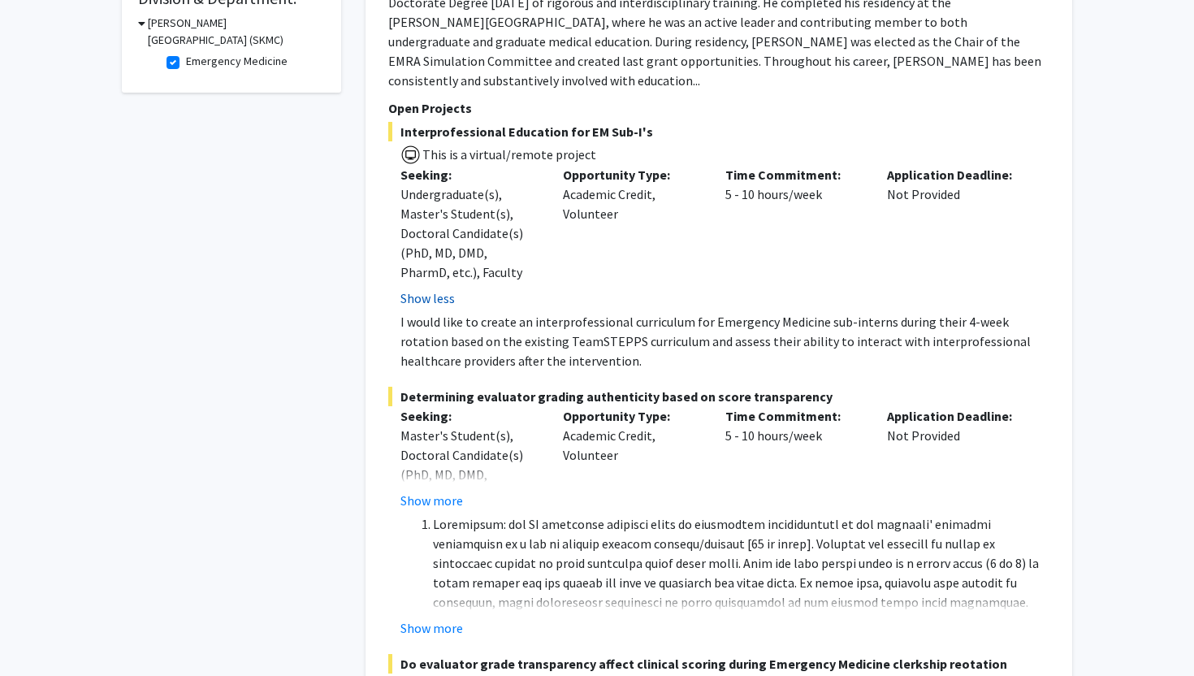
scroll to position [513, 0]
click at [415, 489] on button "Show more" at bounding box center [431, 498] width 63 height 19
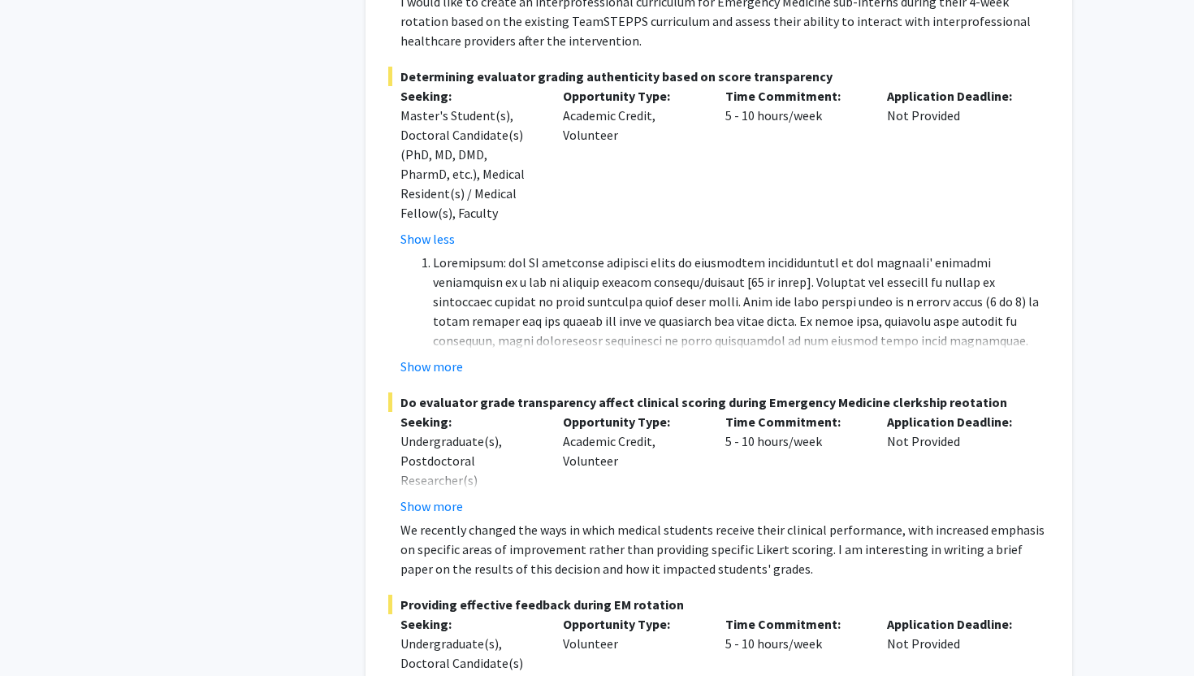
scroll to position [837, 0]
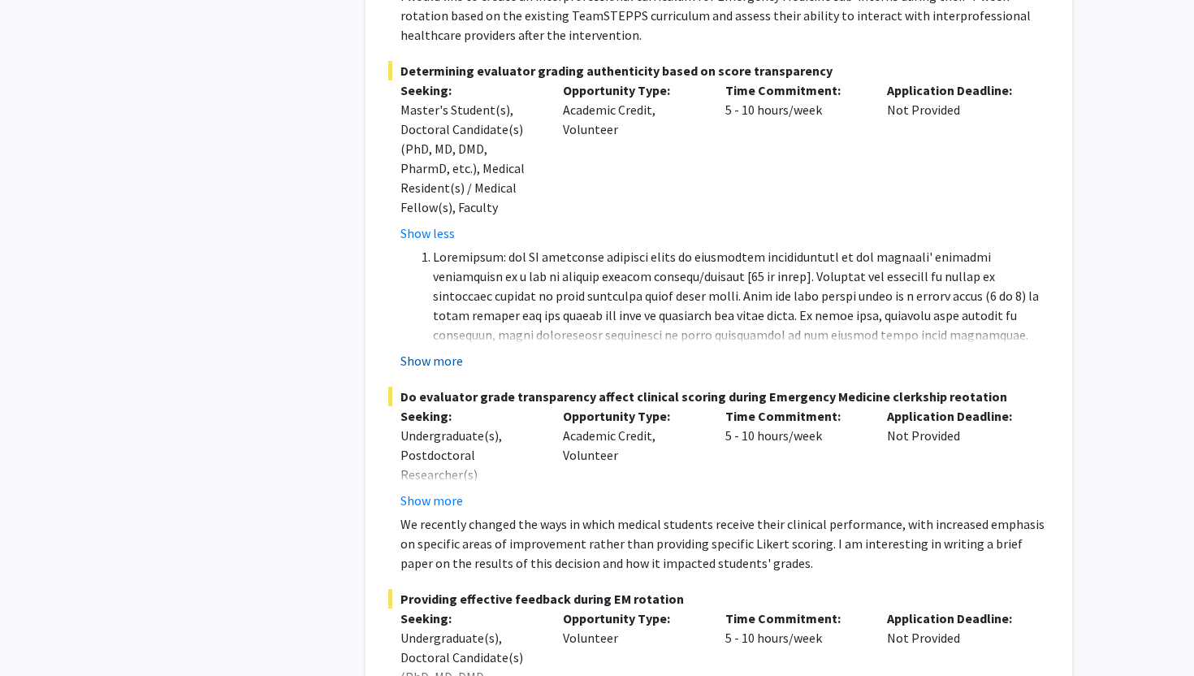
click at [424, 351] on button "Show more" at bounding box center [431, 360] width 63 height 19
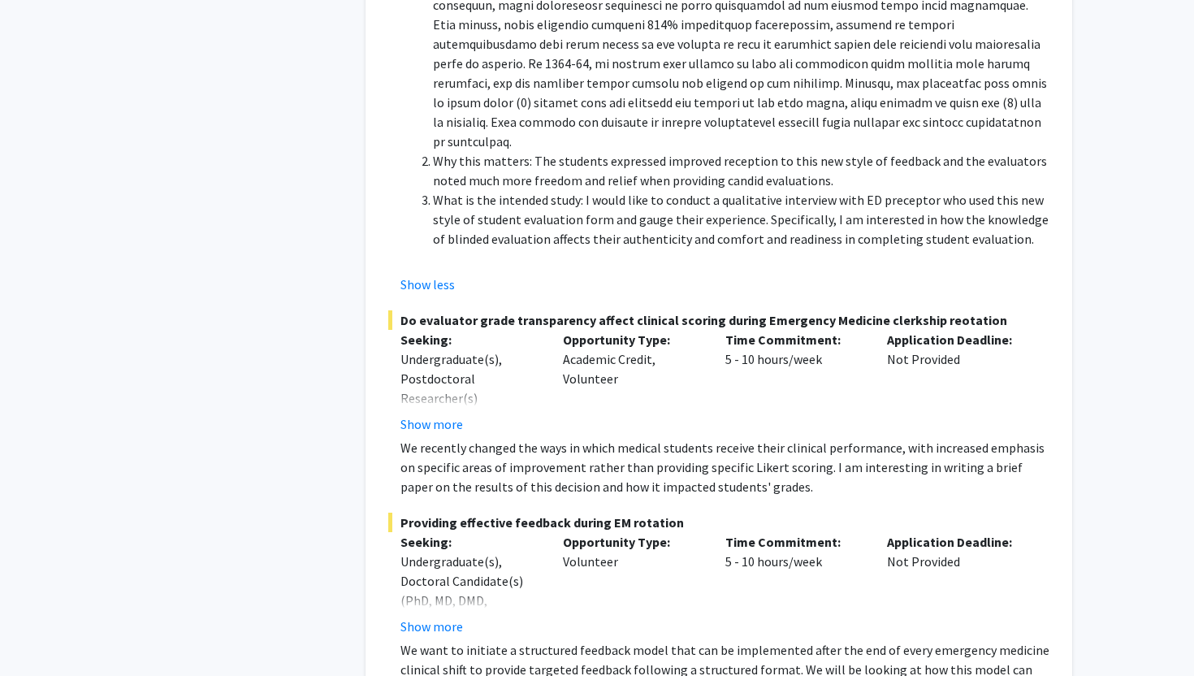
scroll to position [1357, 0]
